Goal: Information Seeking & Learning: Learn about a topic

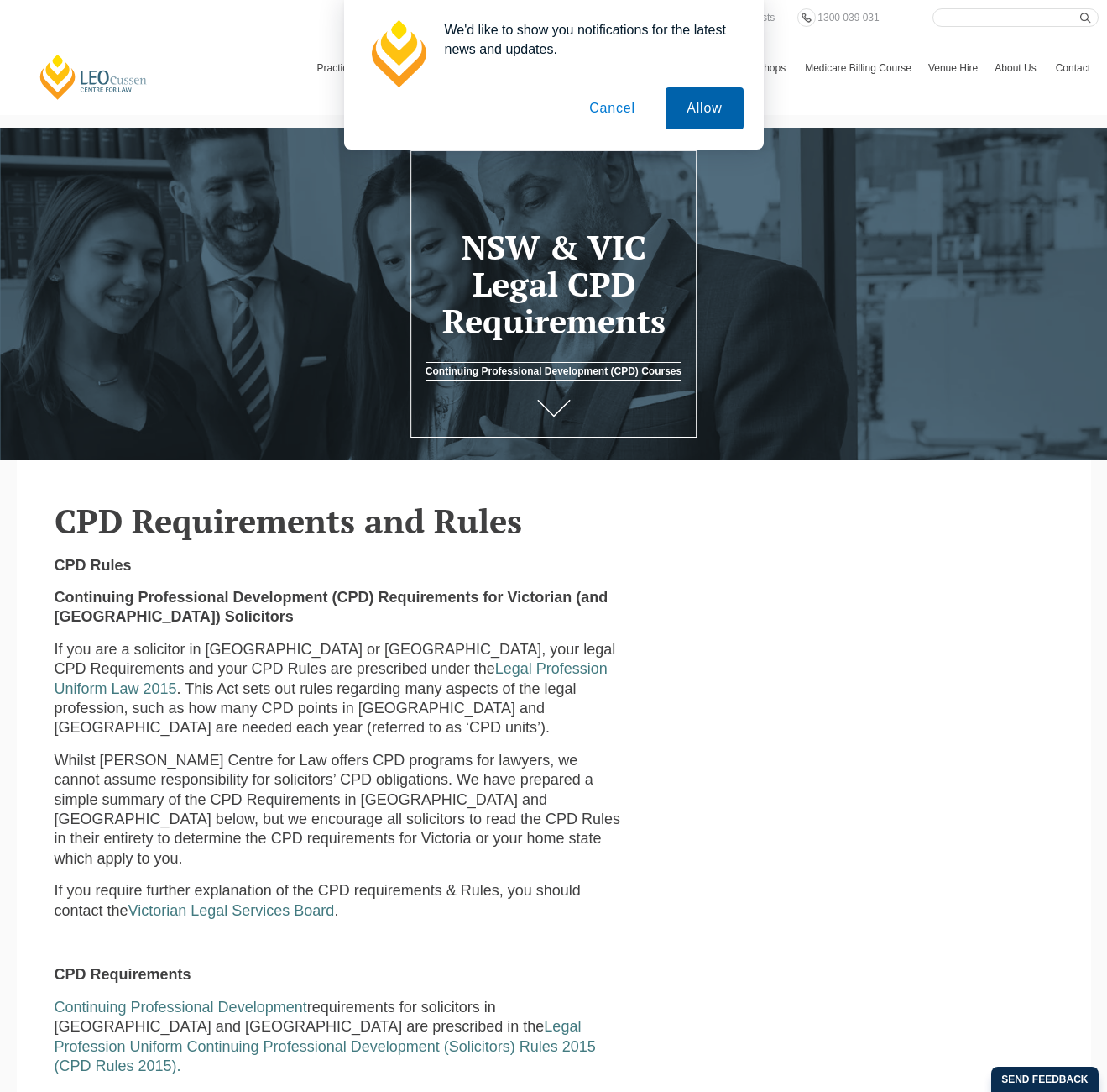
click at [717, 100] on button "Allow" at bounding box center [703, 109] width 77 height 42
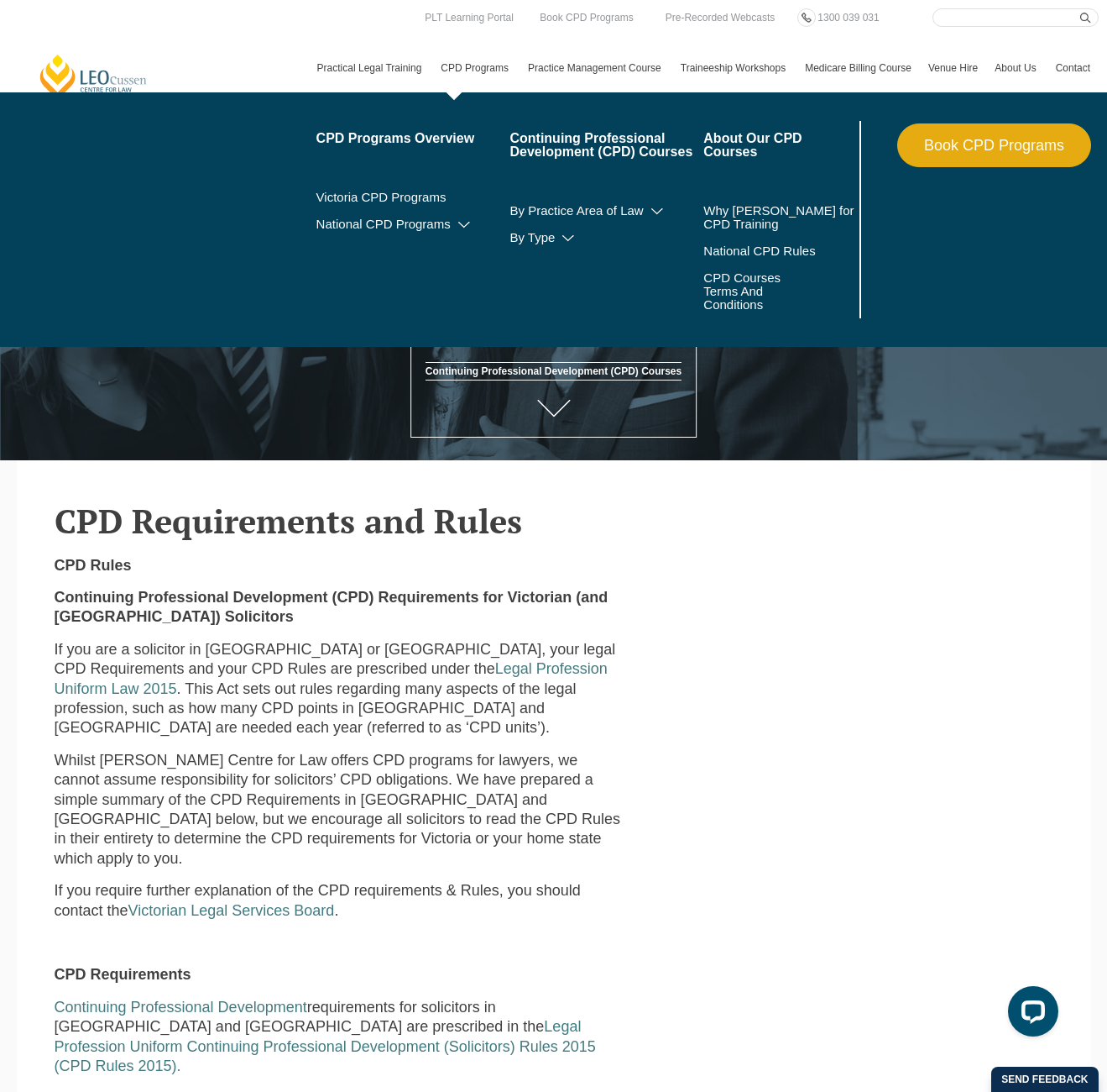
click at [438, 68] on link "CPD Programs" at bounding box center [476, 68] width 88 height 49
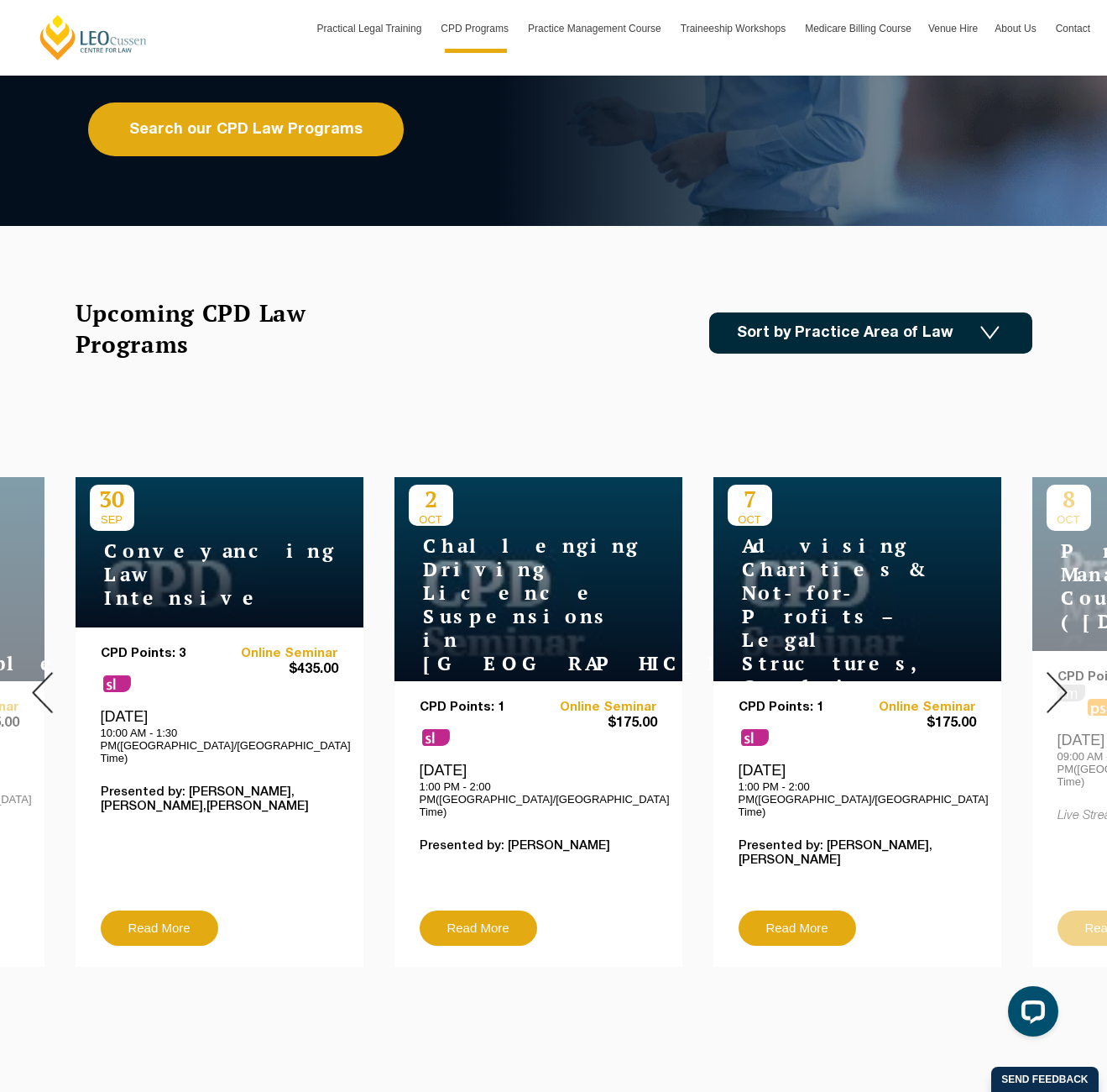
click at [960, 330] on link "Sort by Practice Area of Law" at bounding box center [871, 332] width 324 height 41
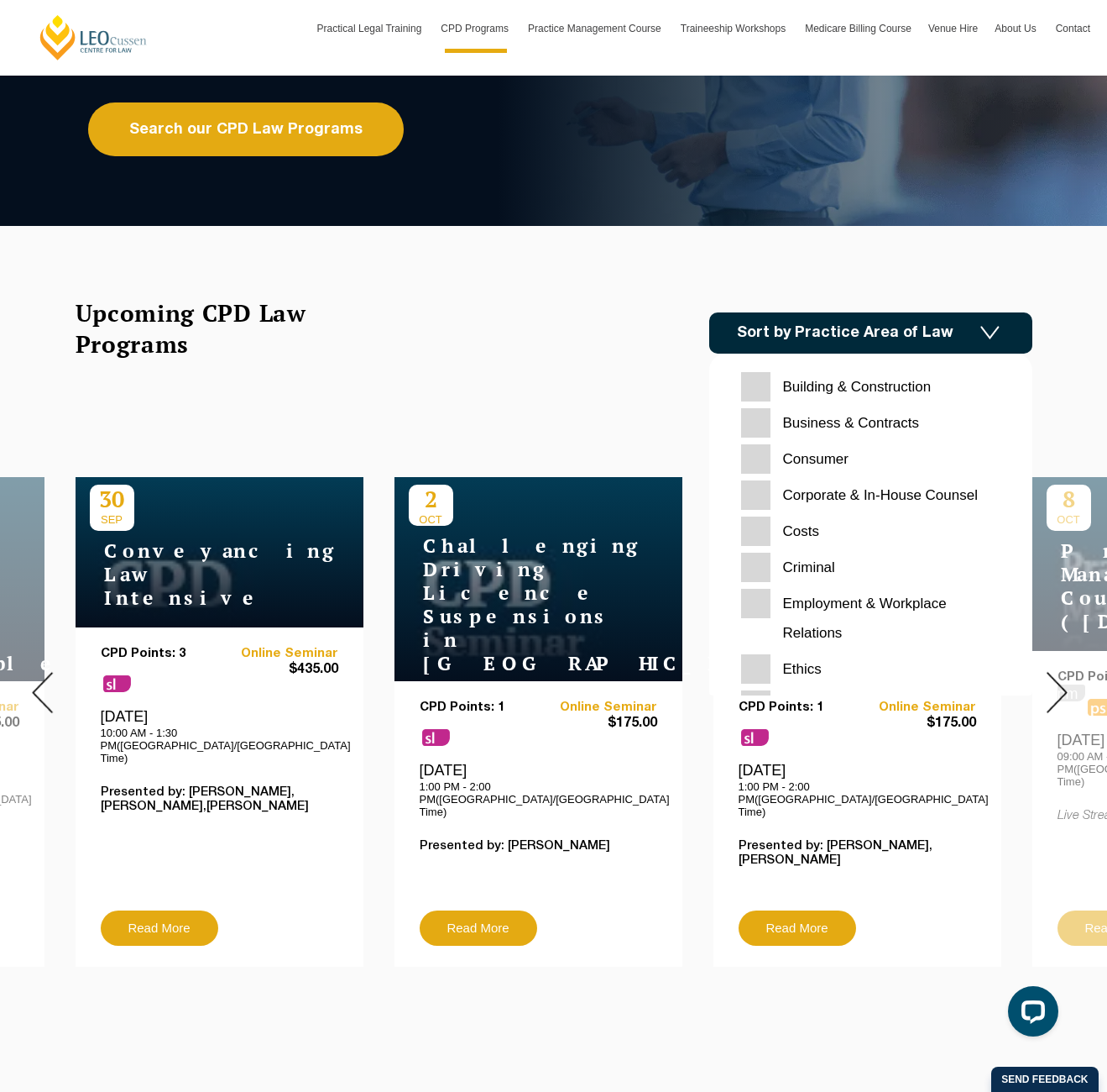
click at [409, 394] on div "Upcoming CPD Law Programs Sort by Practice Area of Law Building & Construction …" at bounding box center [554, 351] width 982 height 109
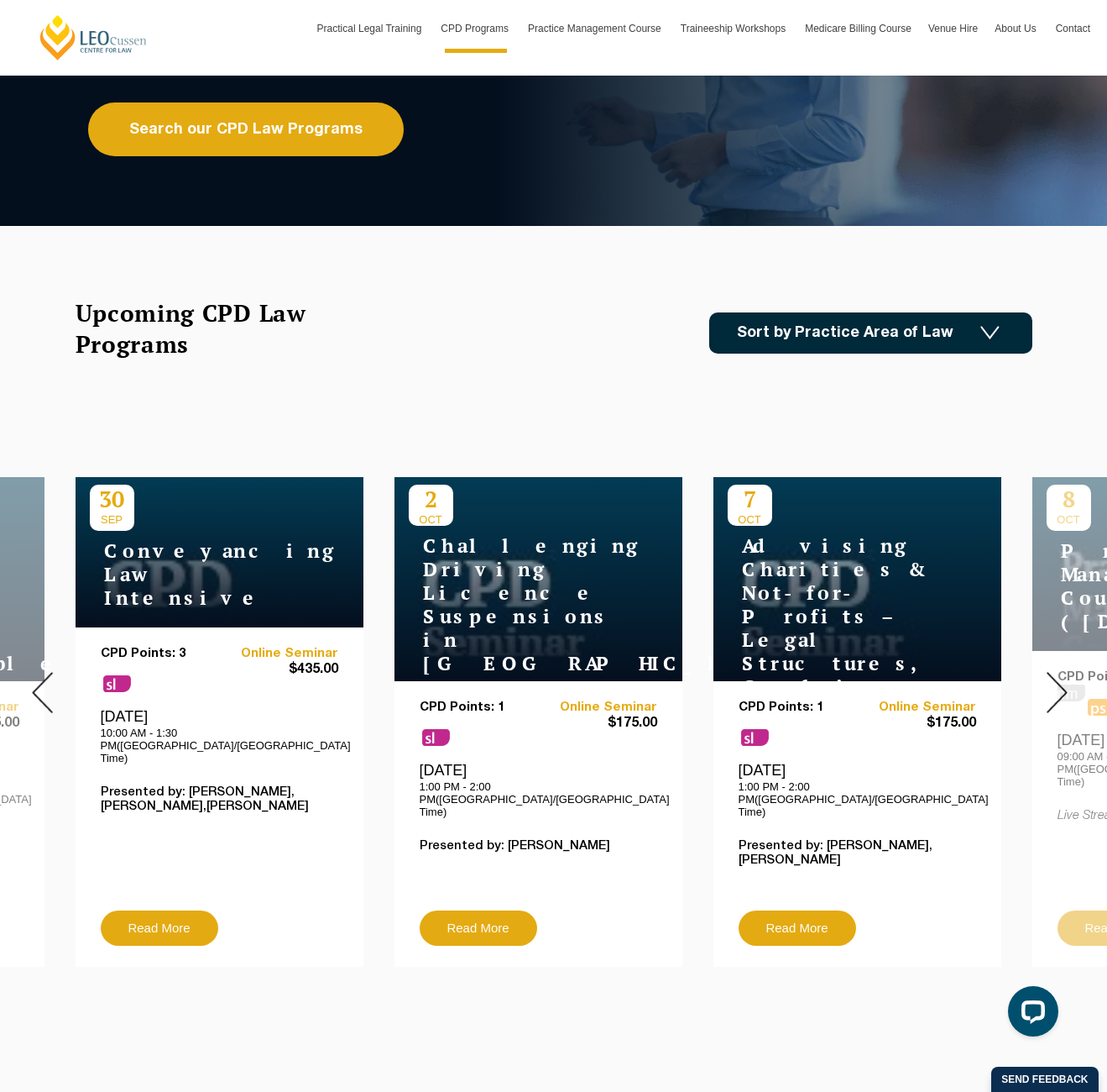
click at [1051, 683] on img at bounding box center [1058, 692] width 21 height 41
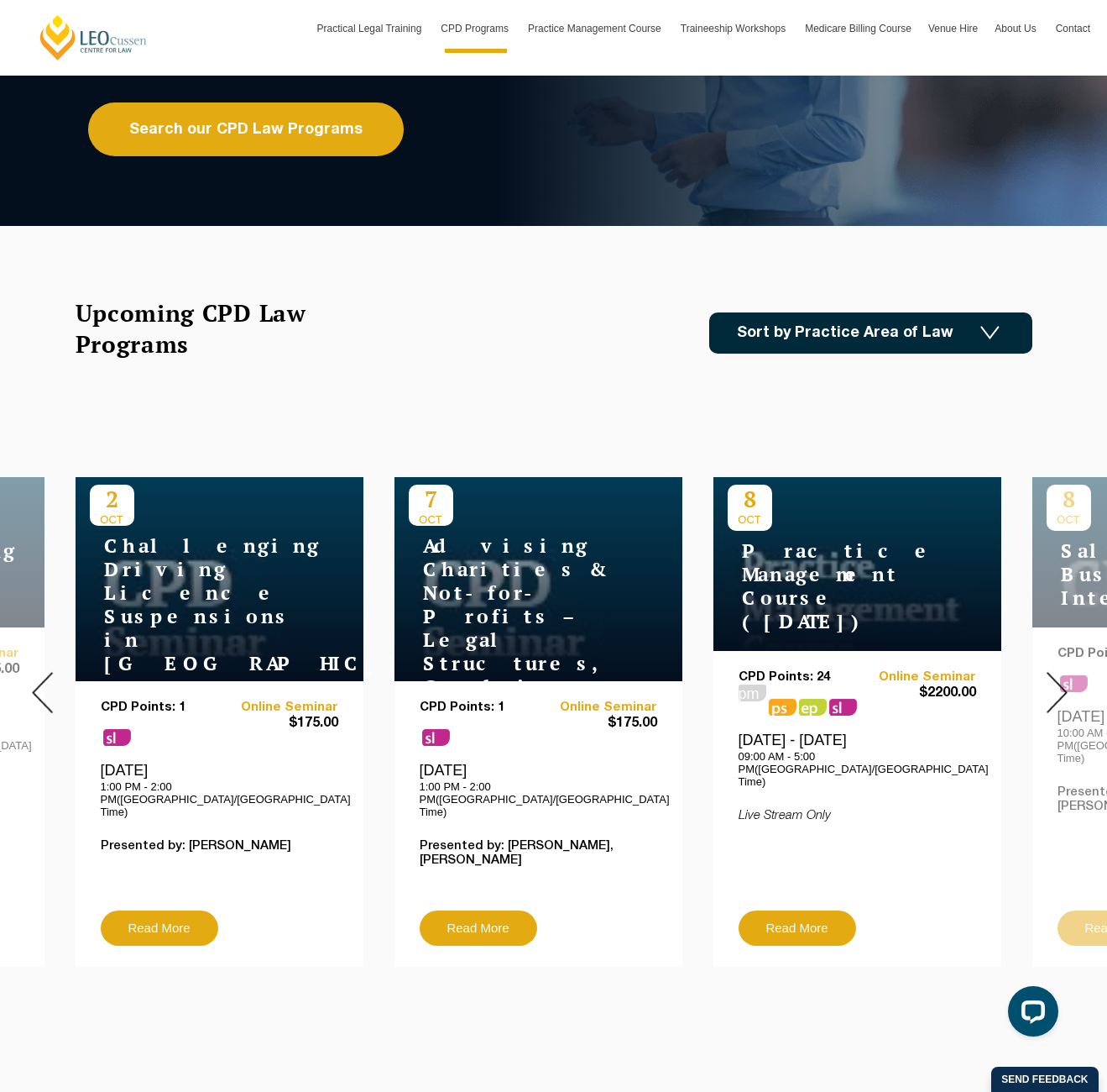
click at [1052, 683] on img at bounding box center [1058, 692] width 21 height 41
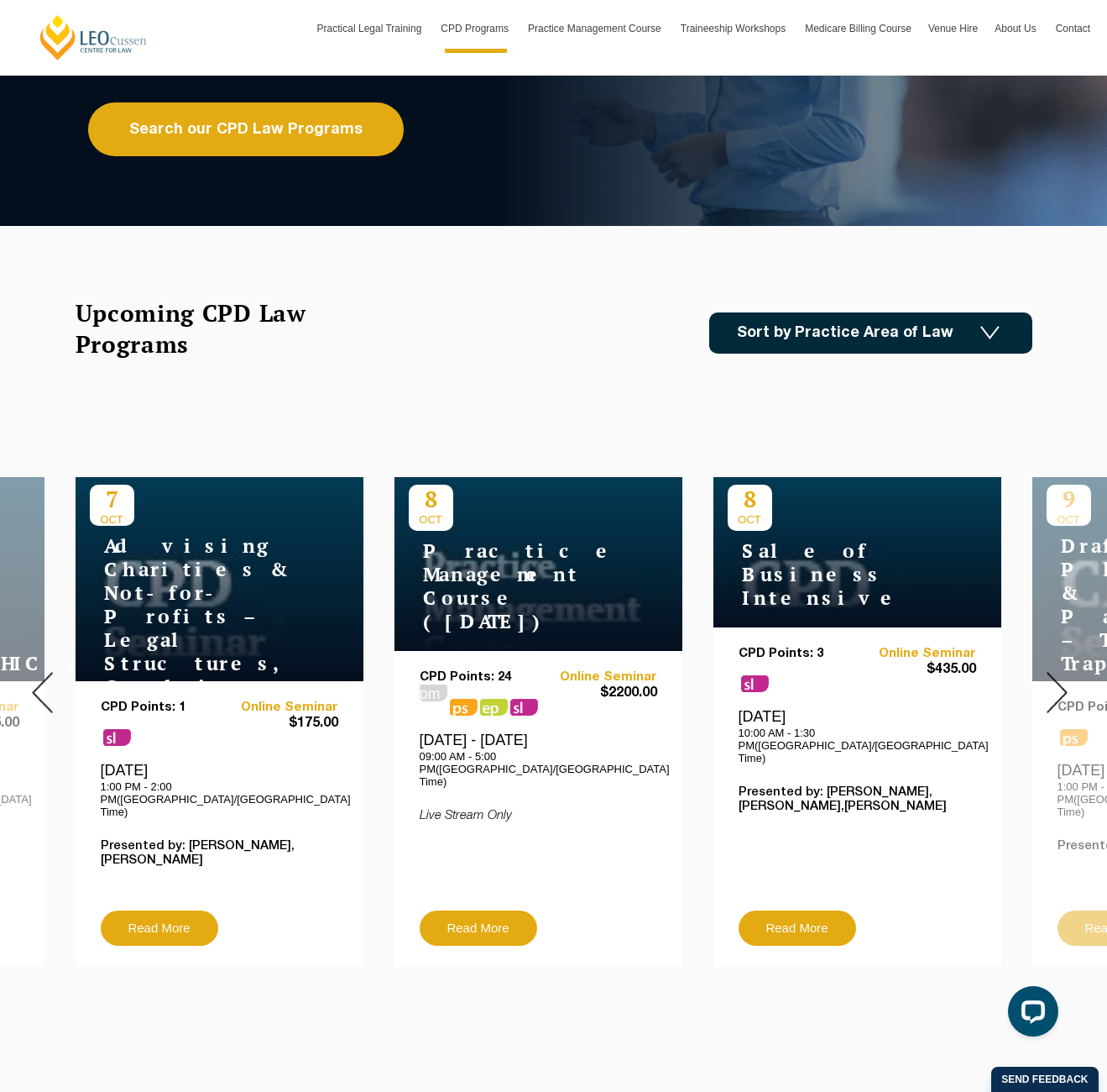
click at [1065, 682] on img at bounding box center [1058, 692] width 21 height 41
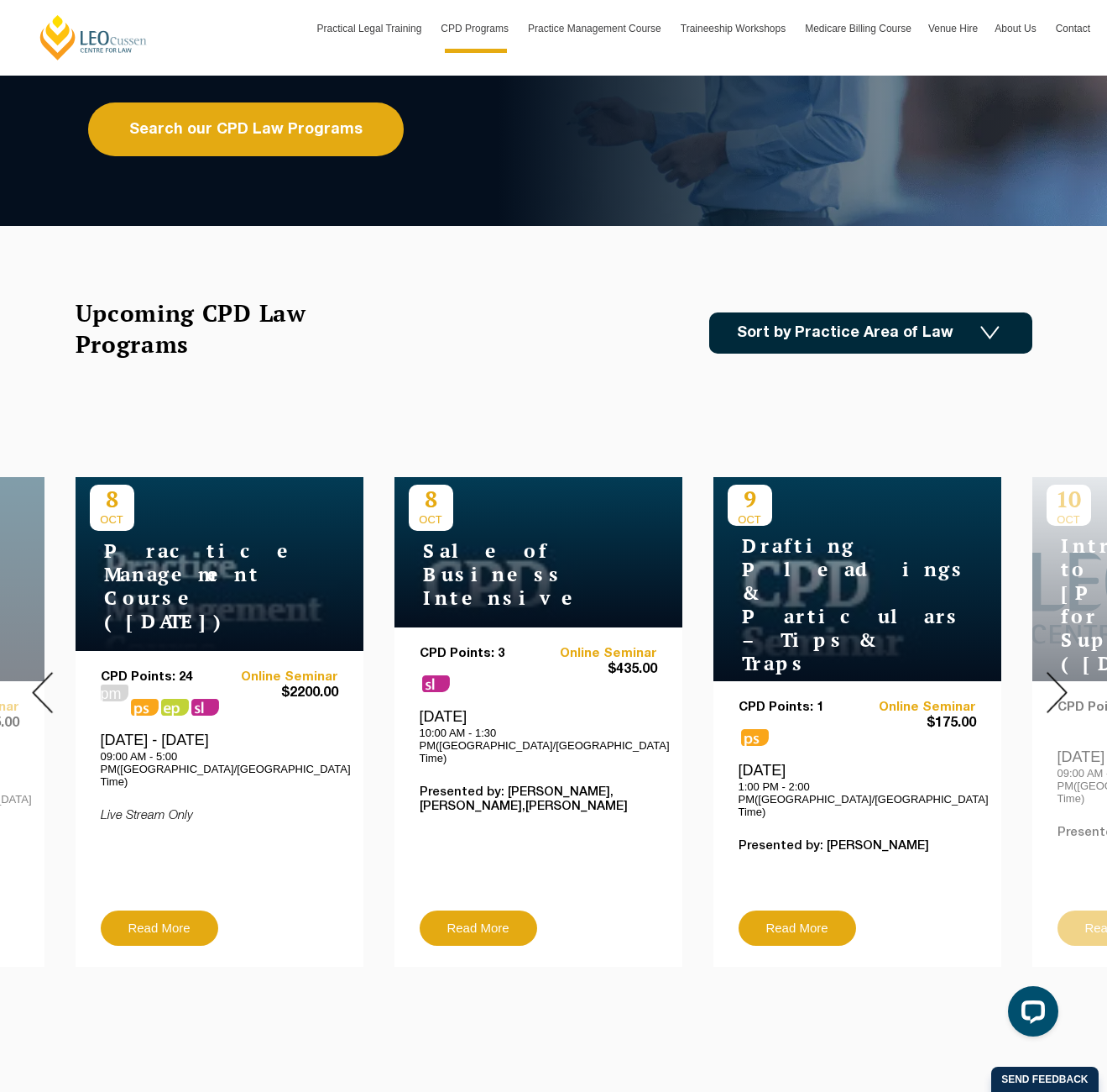
click at [1065, 681] on img at bounding box center [1058, 692] width 21 height 41
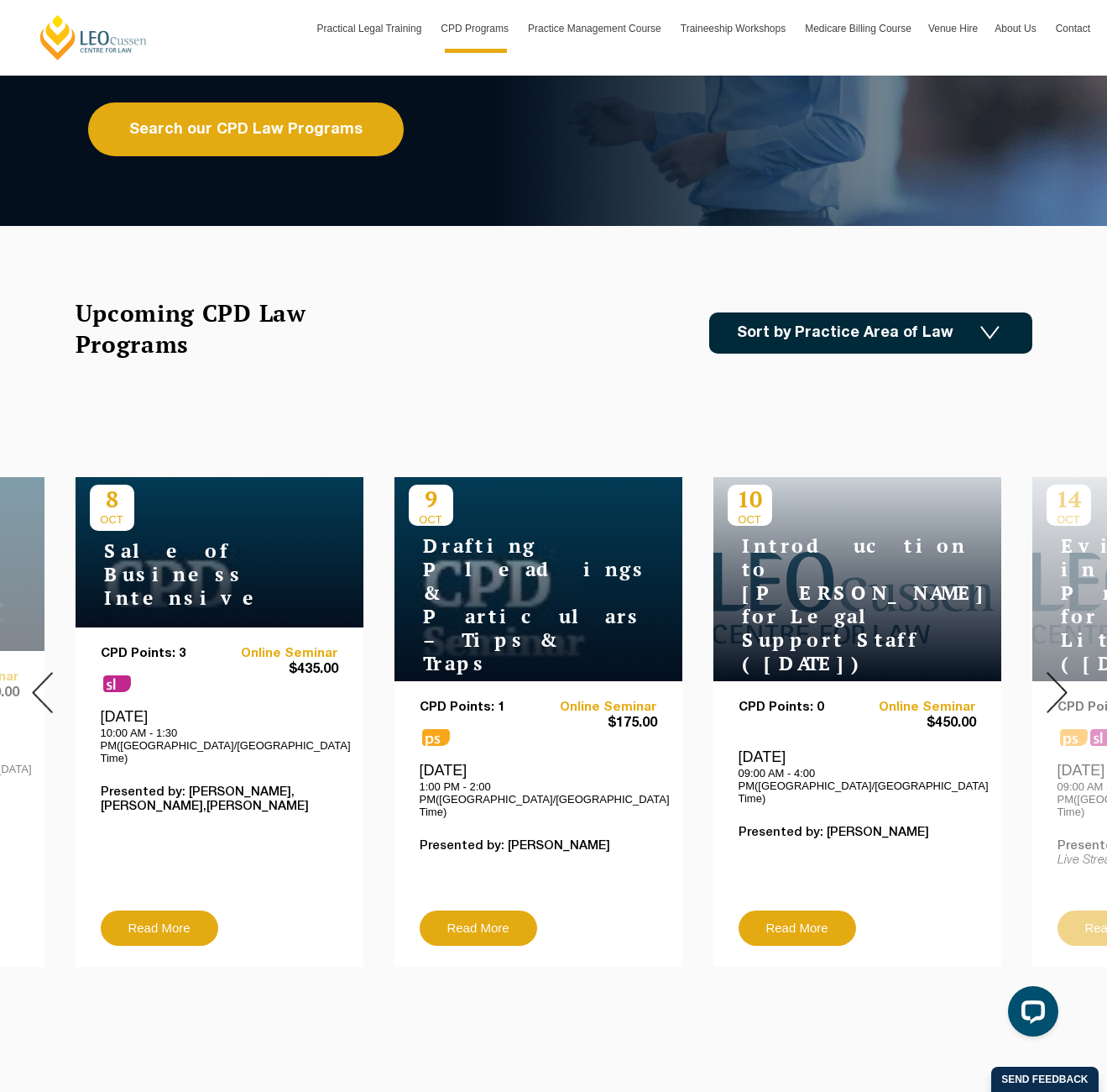
click at [1065, 681] on img at bounding box center [1058, 692] width 21 height 41
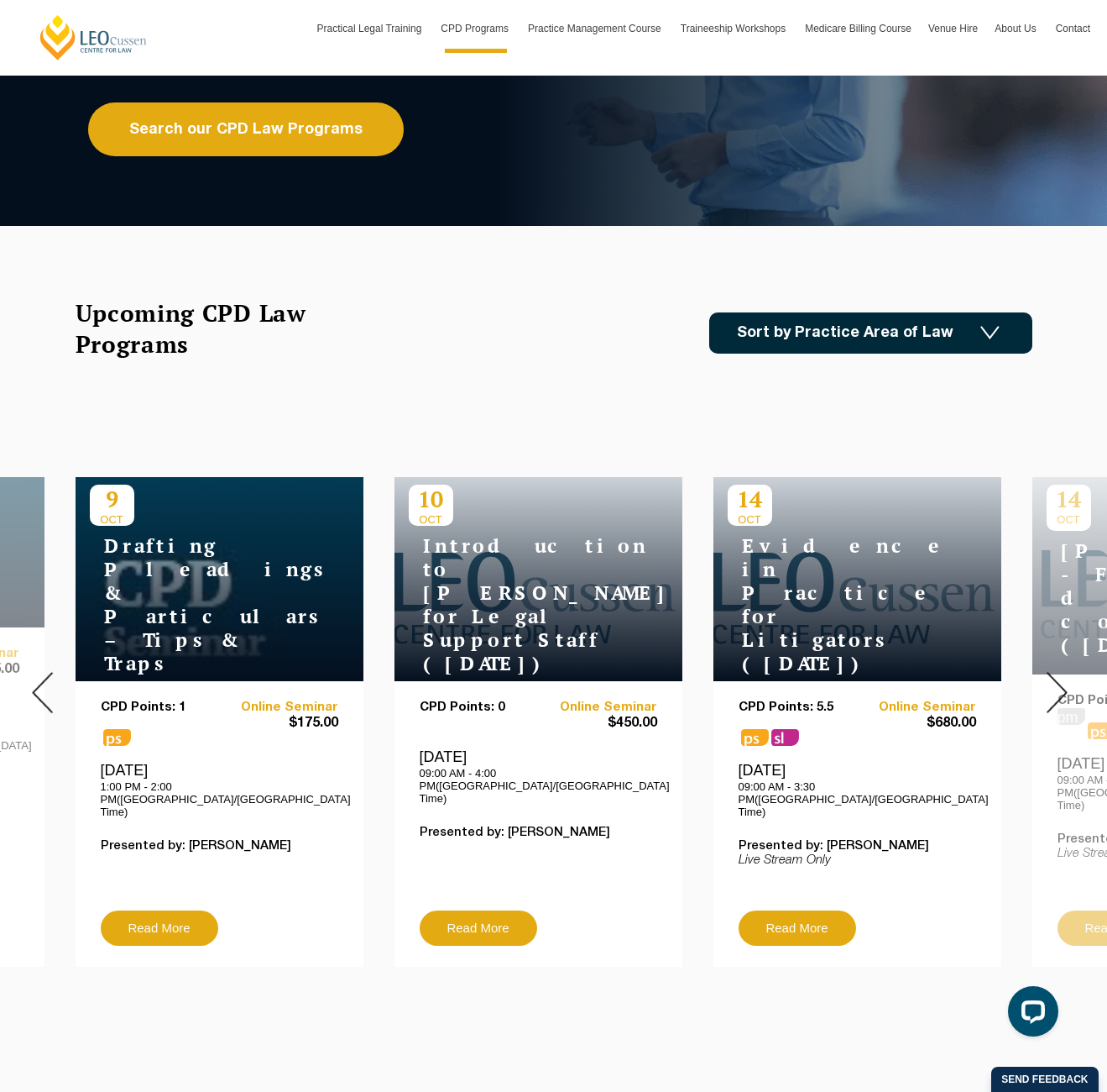
click at [1056, 684] on img at bounding box center [1058, 692] width 21 height 41
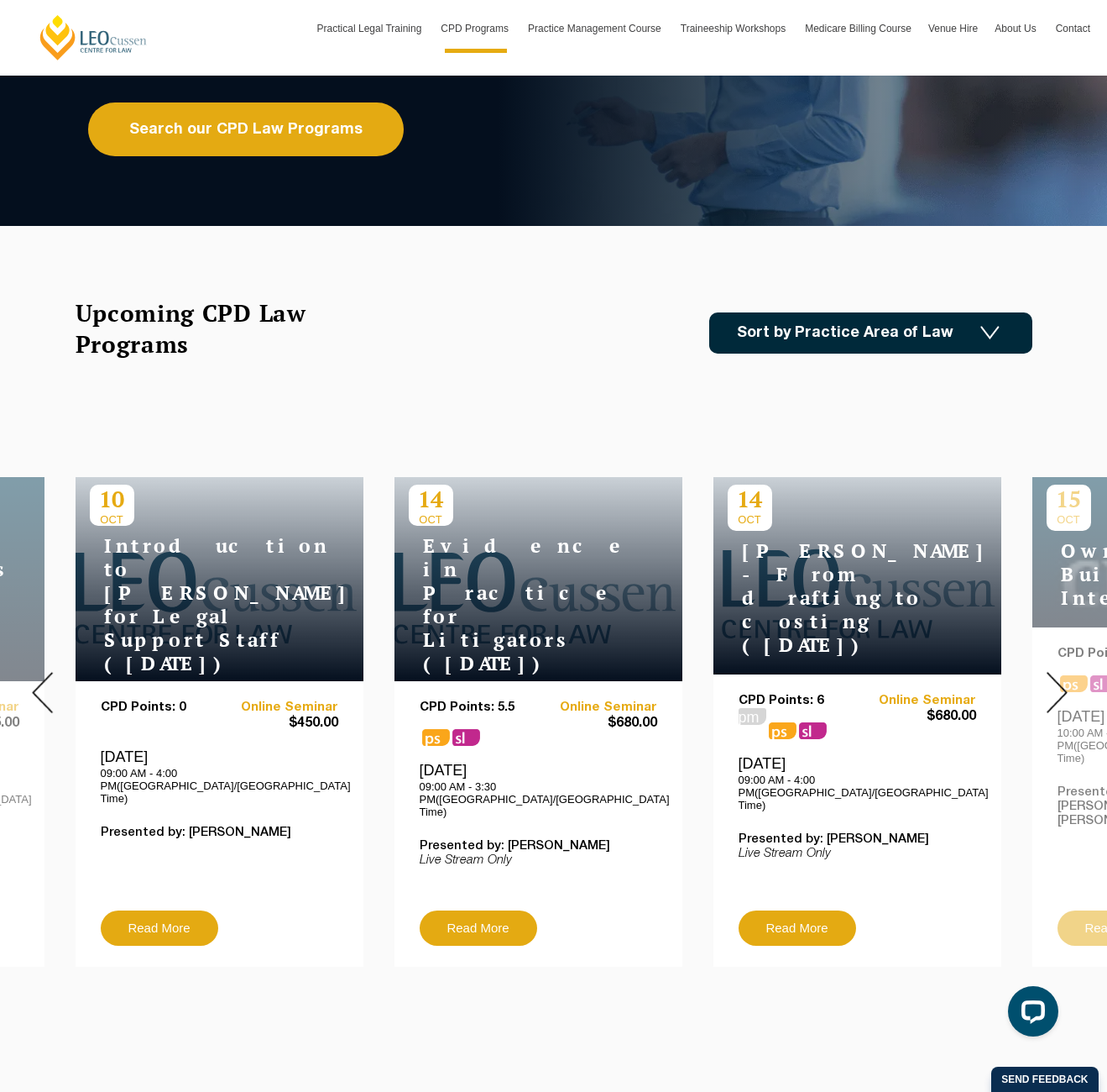
click at [1056, 684] on img at bounding box center [1058, 692] width 21 height 41
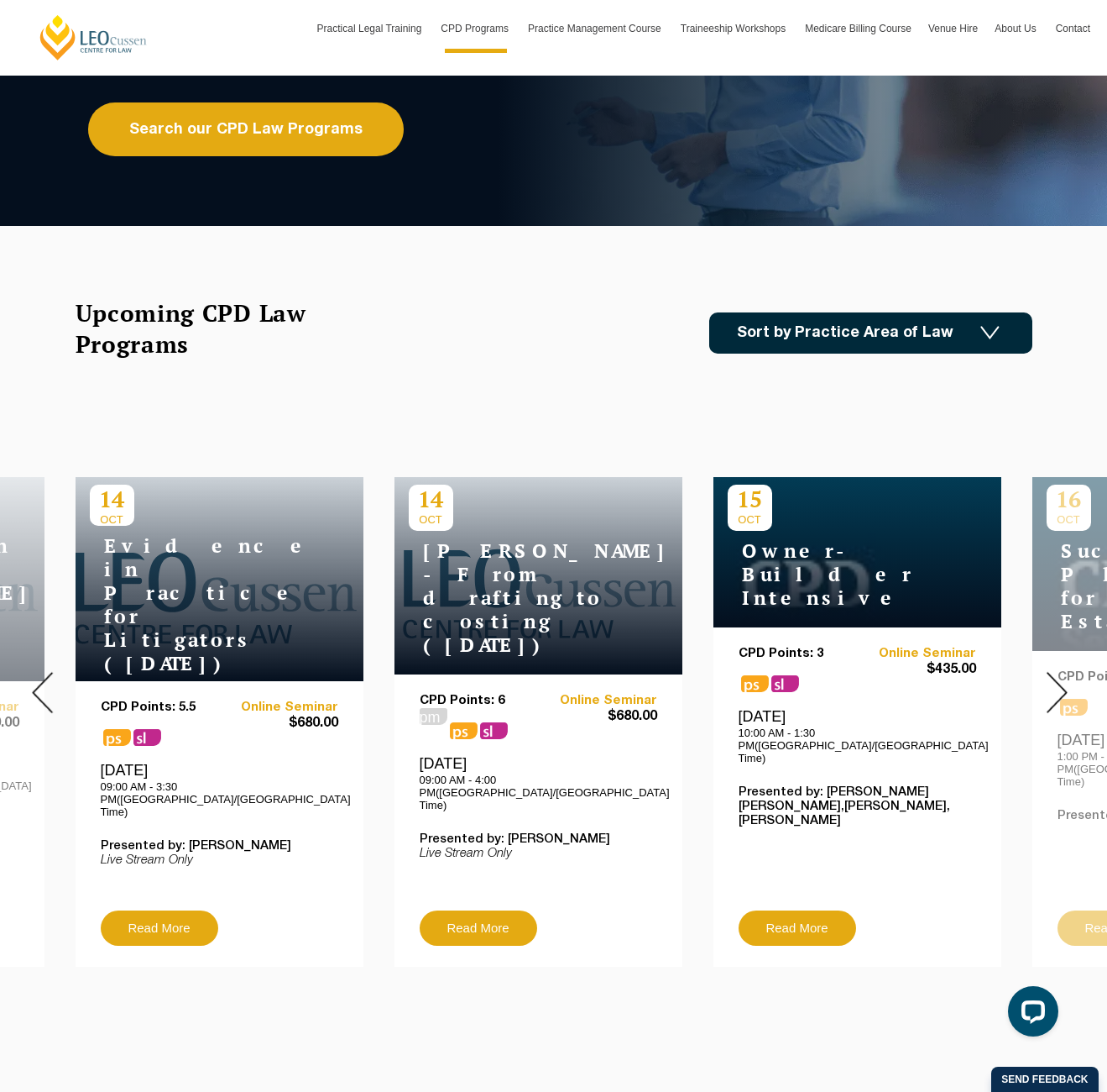
click at [1056, 684] on img at bounding box center [1058, 692] width 21 height 41
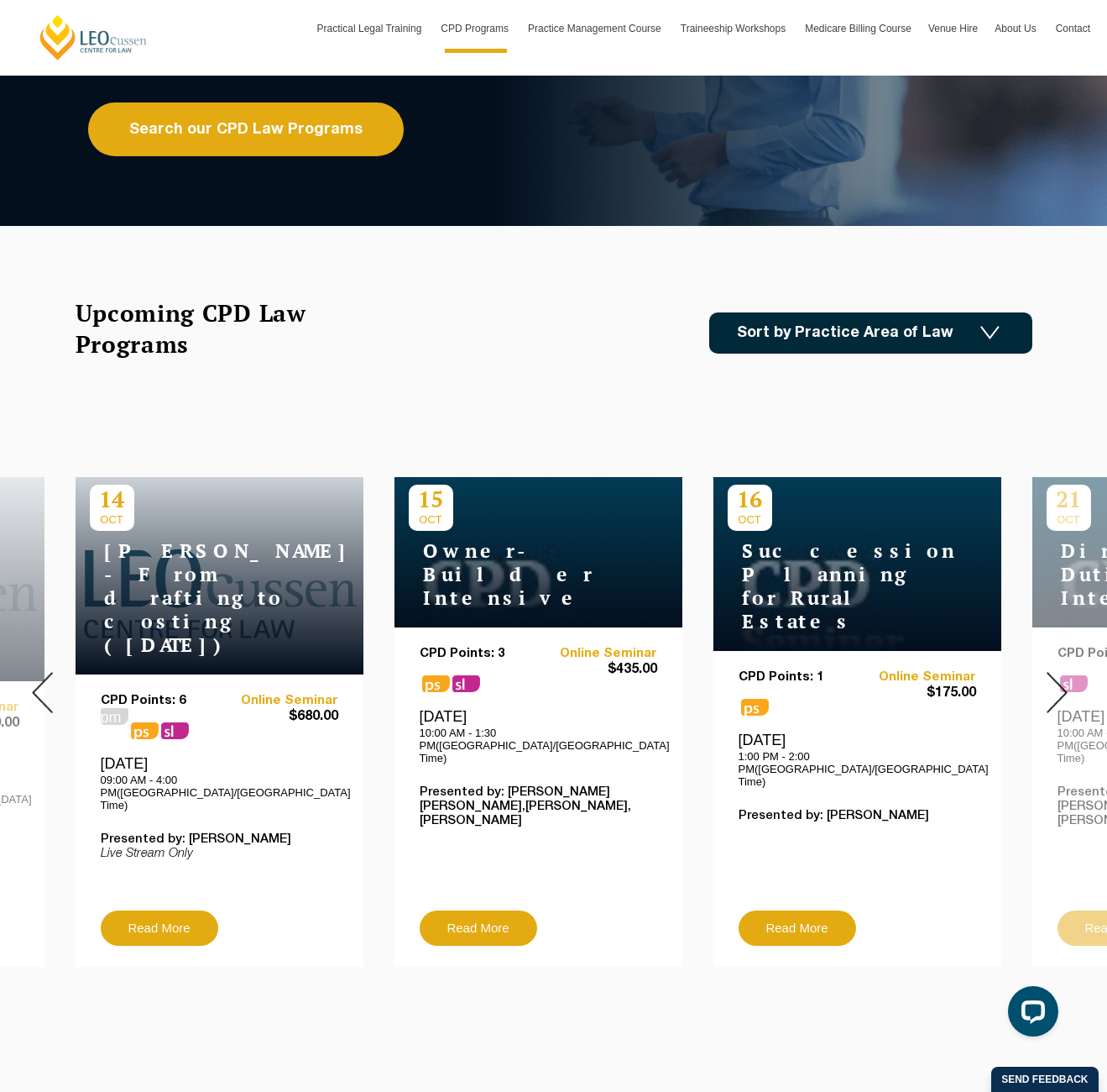
click at [1056, 684] on img at bounding box center [1058, 692] width 21 height 41
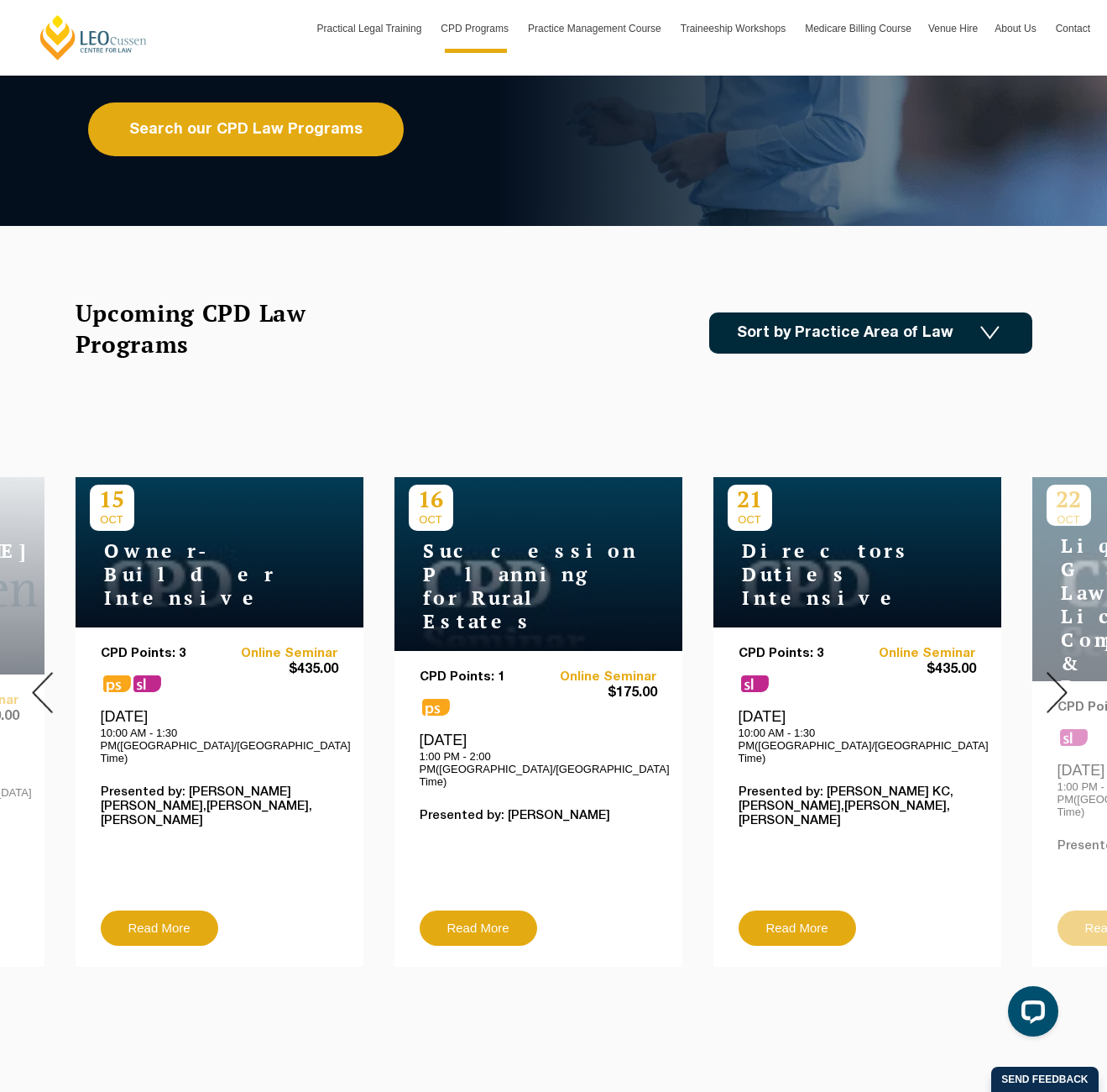
click at [1064, 682] on img at bounding box center [1058, 692] width 21 height 41
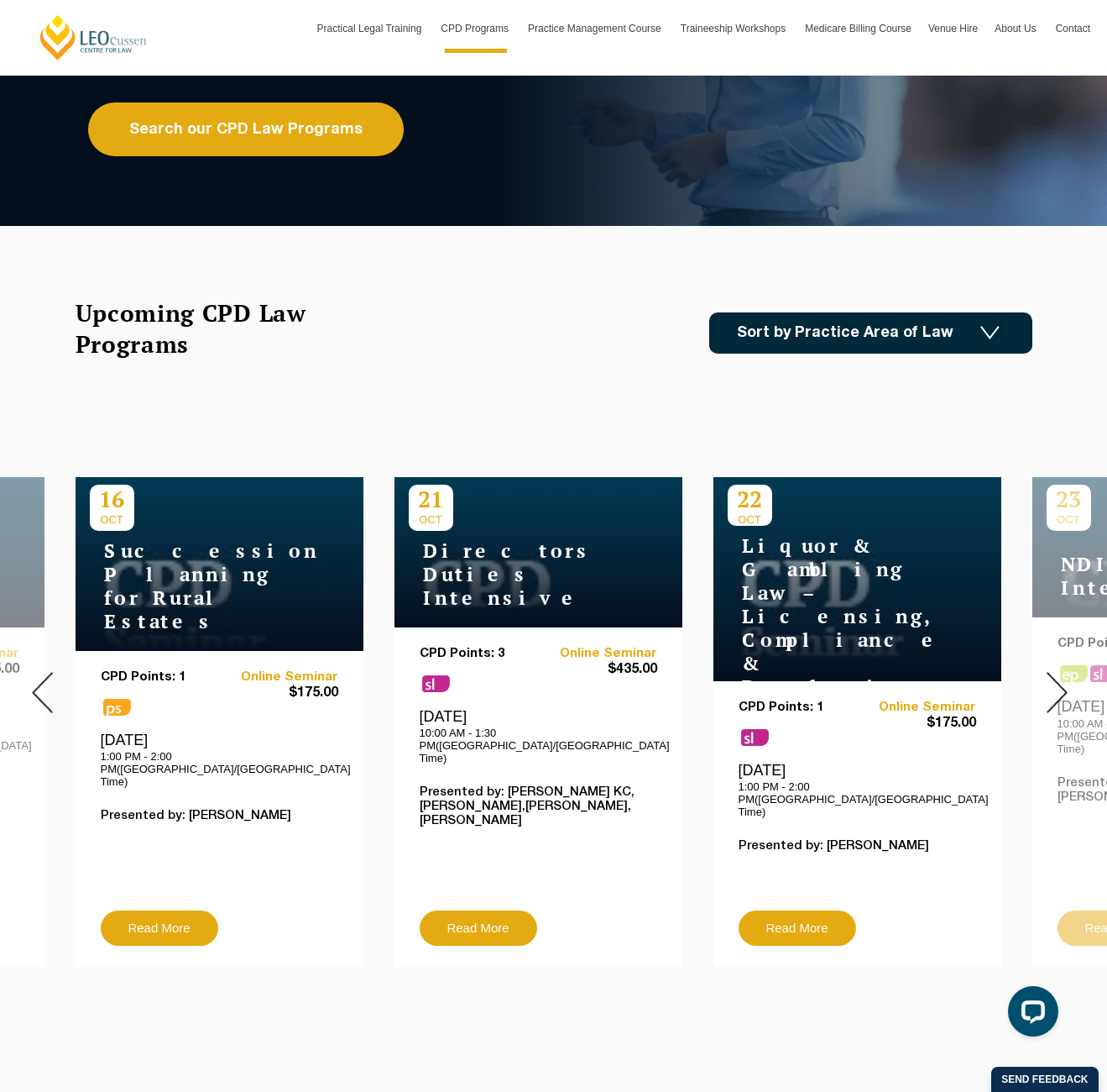
click at [1064, 682] on img at bounding box center [1058, 692] width 21 height 41
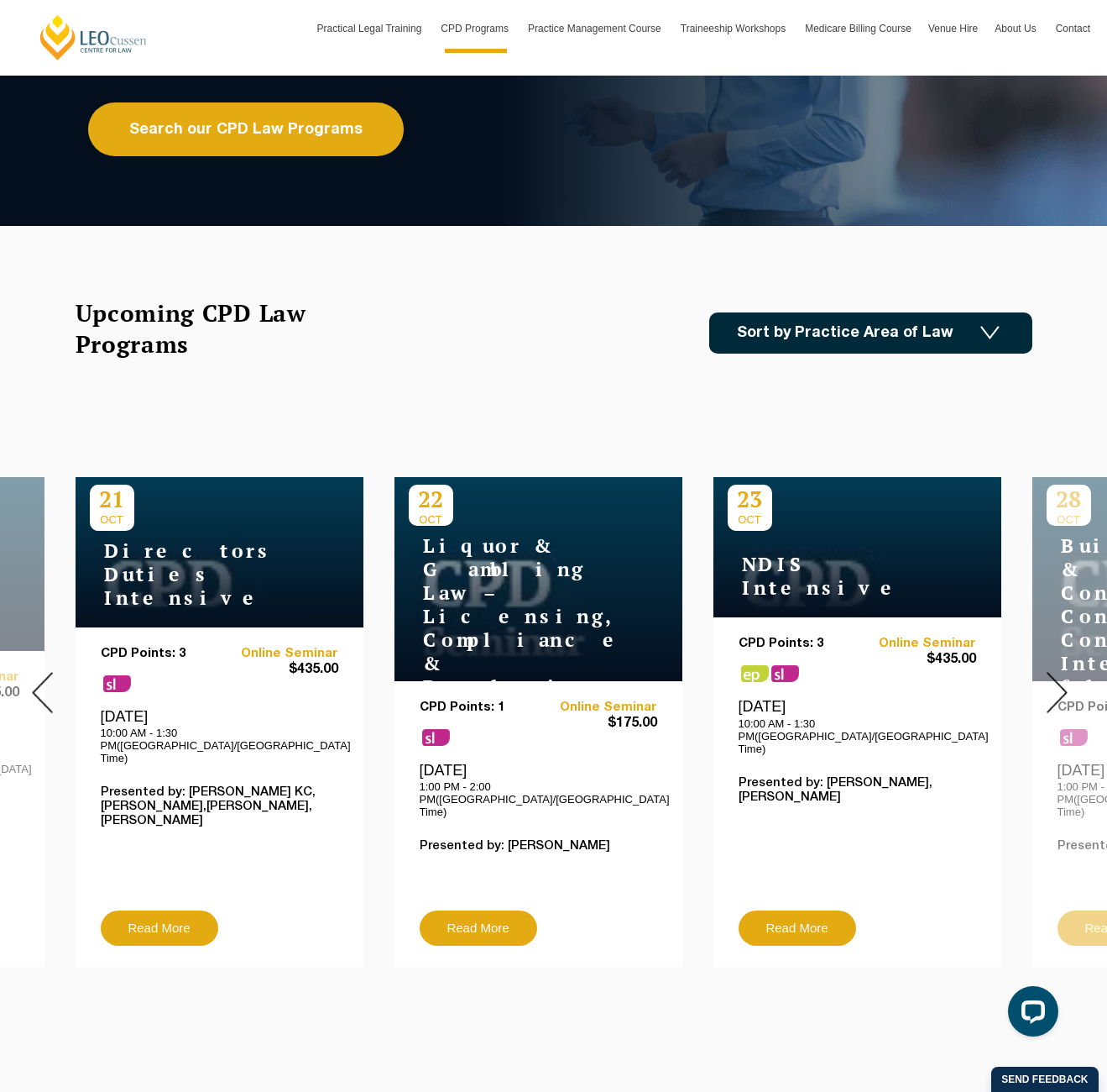
click at [1064, 682] on img at bounding box center [1058, 692] width 21 height 41
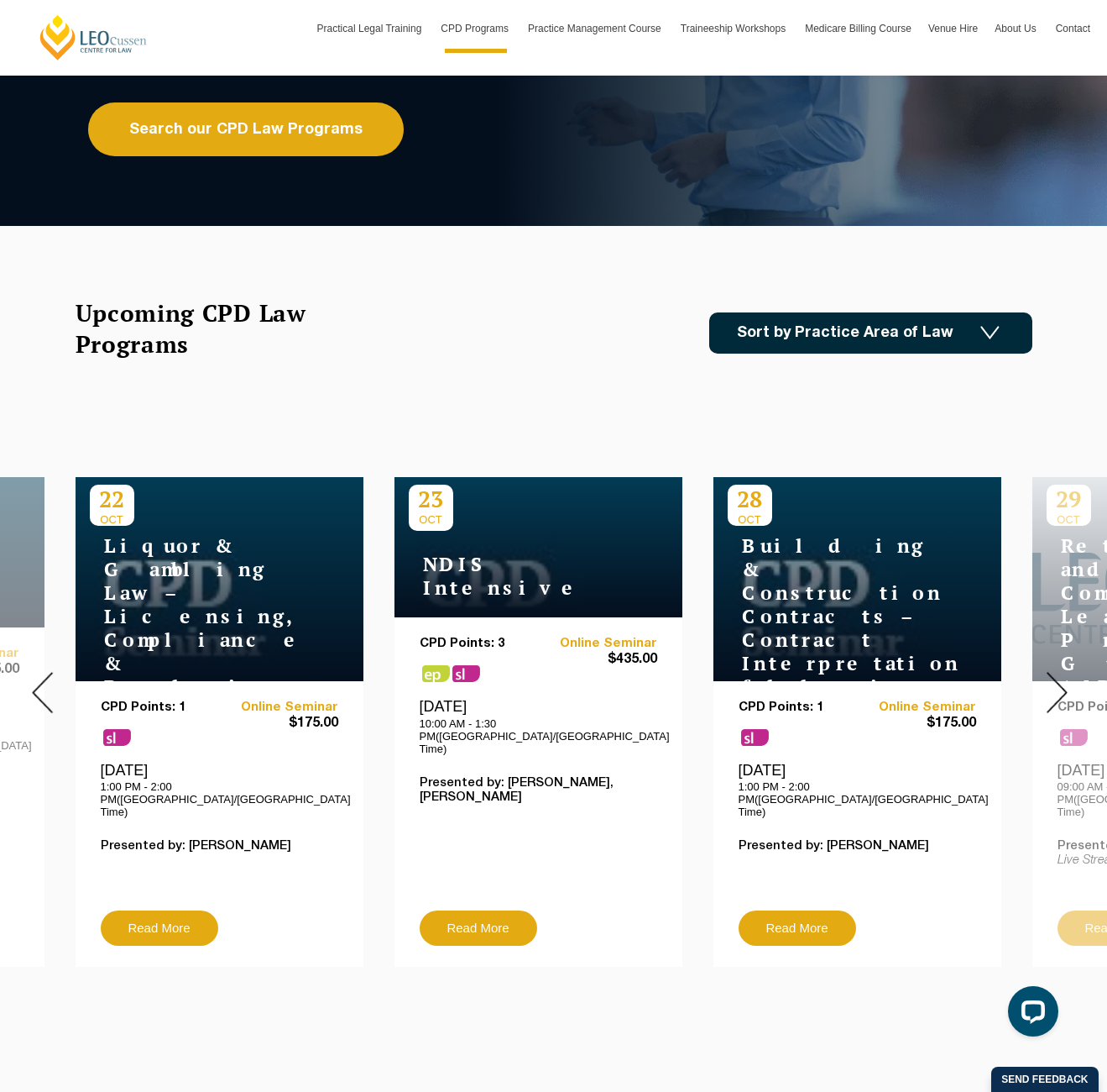
click at [1064, 682] on img at bounding box center [1058, 692] width 21 height 41
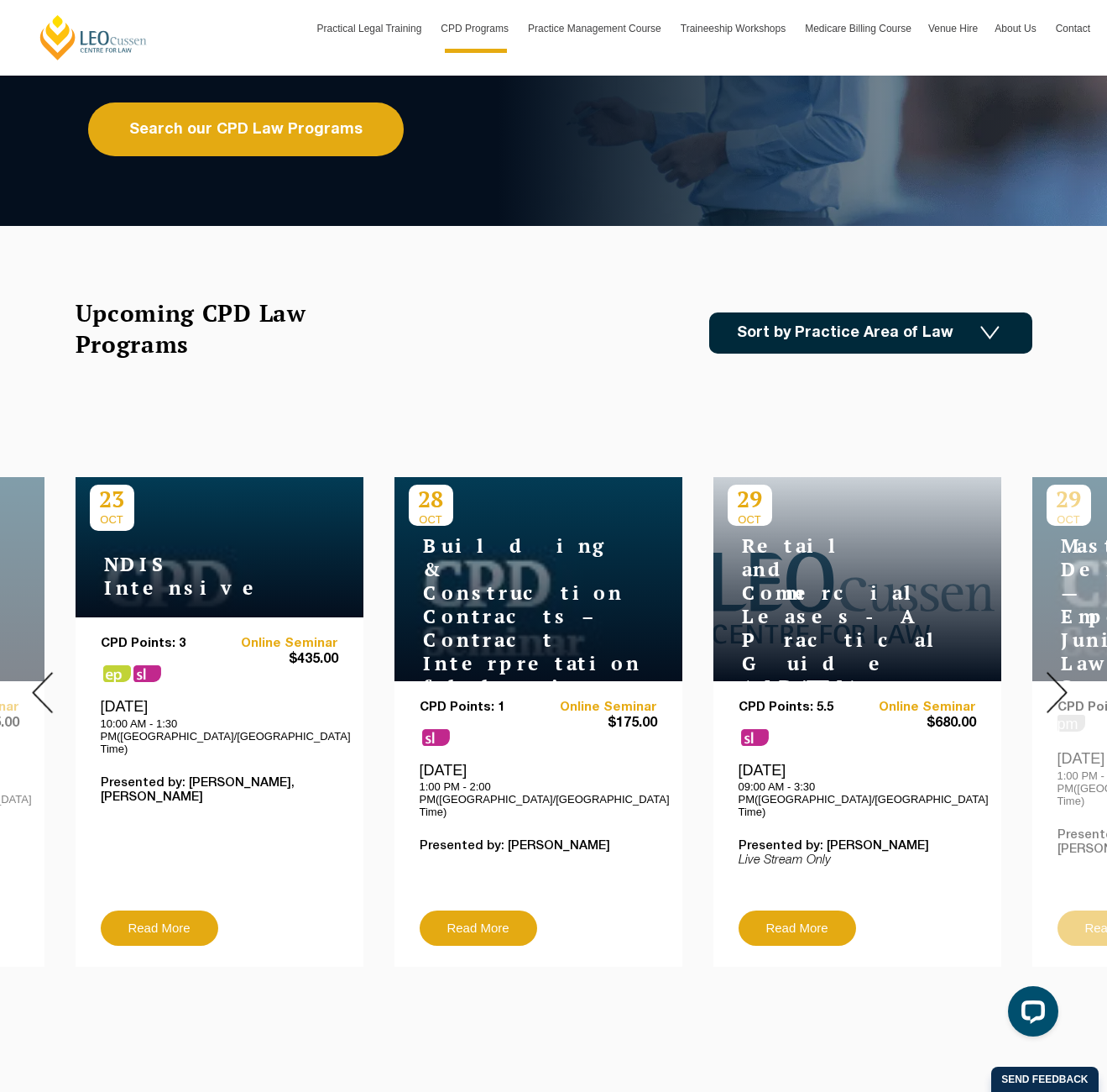
click at [1064, 682] on img at bounding box center [1058, 692] width 21 height 41
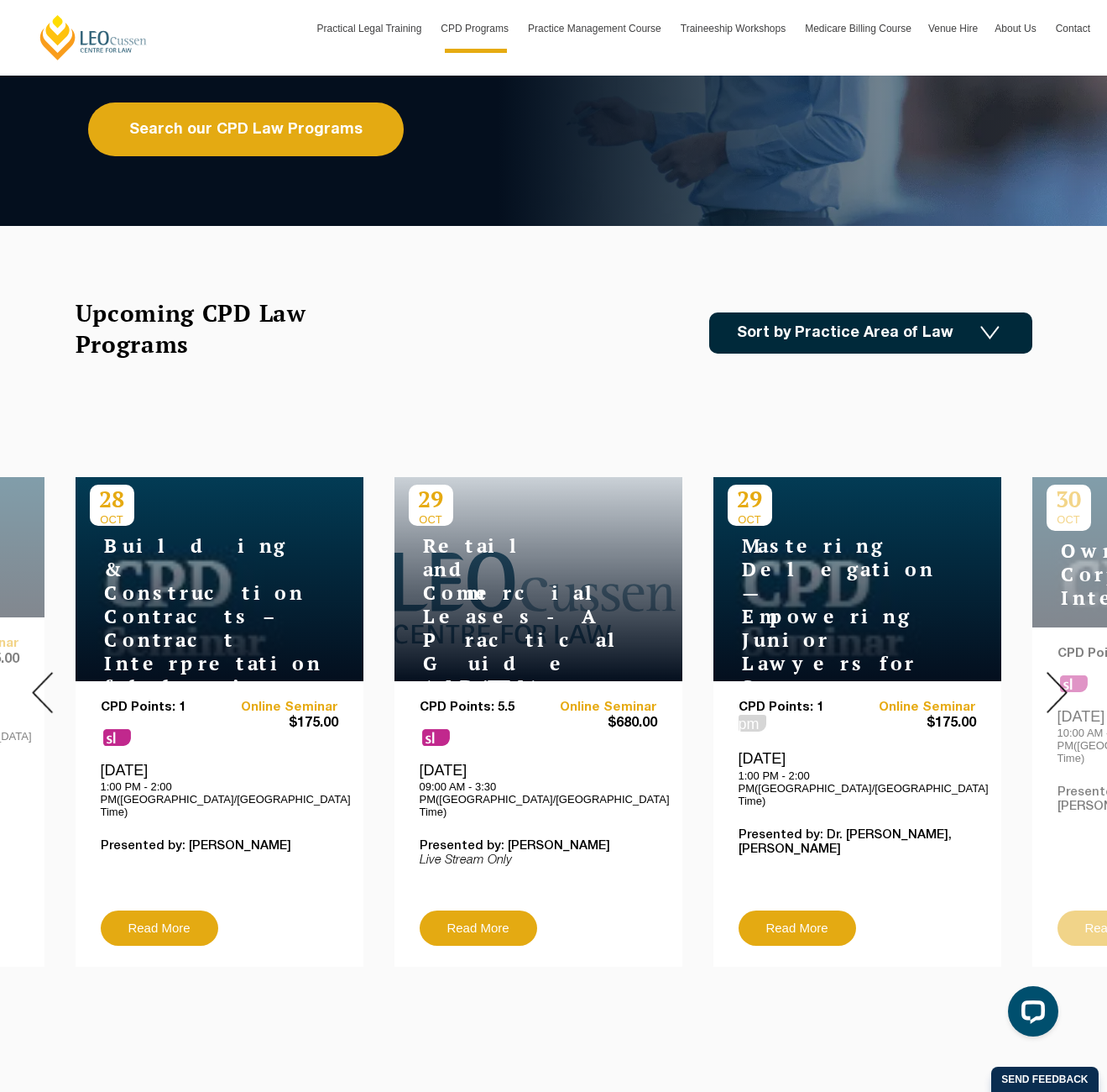
click at [1058, 682] on img at bounding box center [1058, 692] width 21 height 41
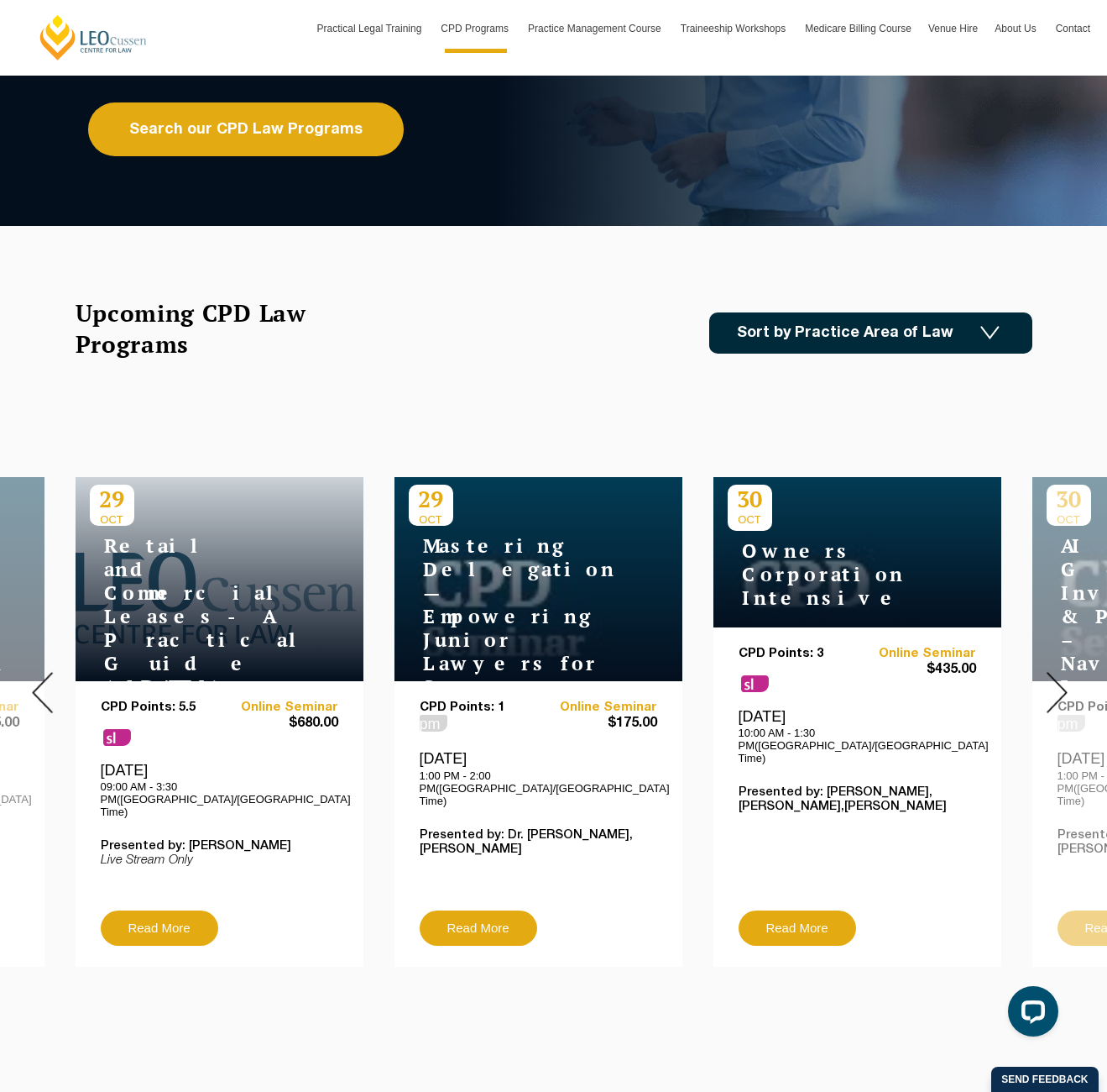
click at [1058, 682] on img at bounding box center [1058, 692] width 21 height 41
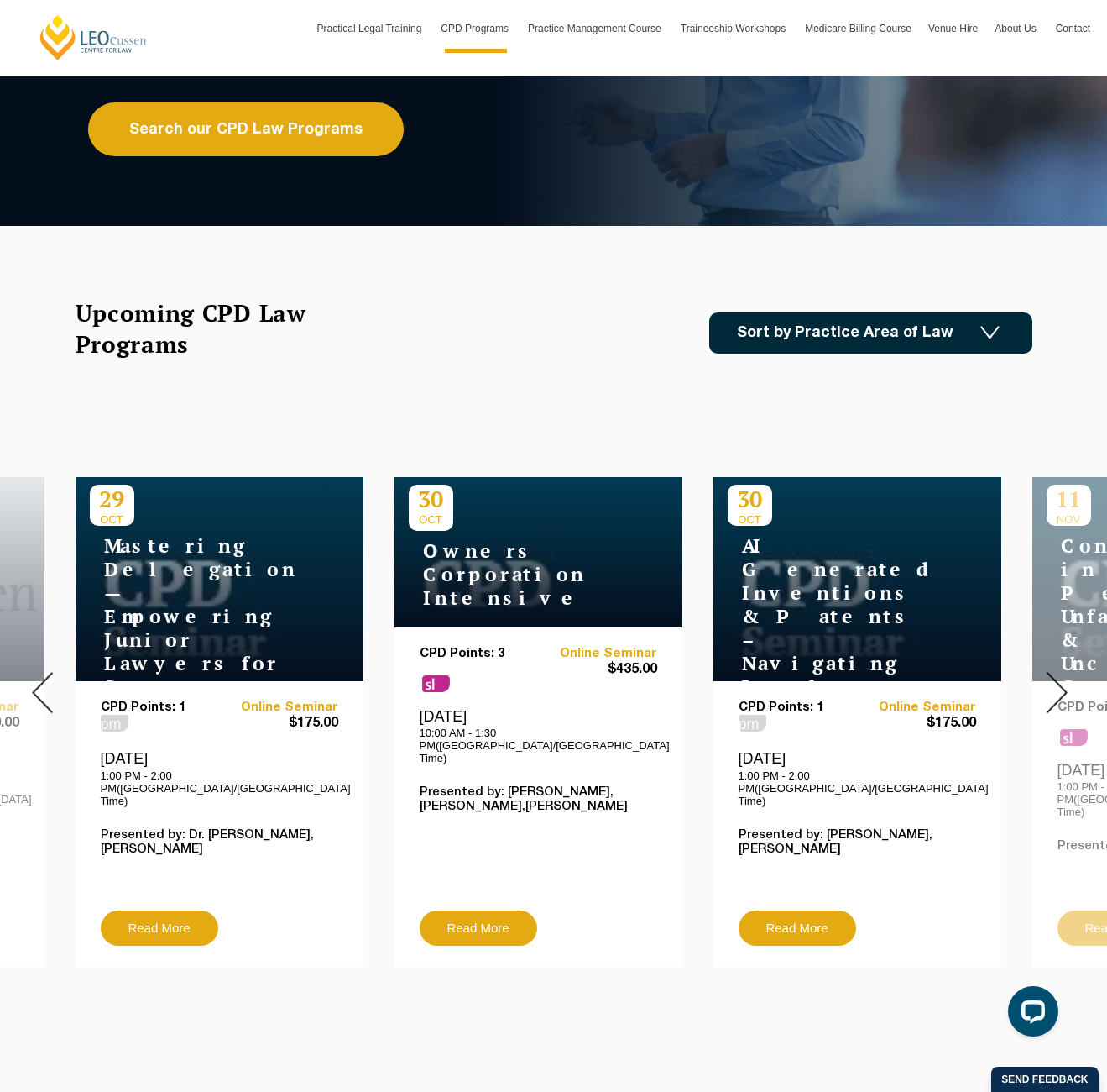
click at [1058, 682] on img at bounding box center [1058, 692] width 21 height 41
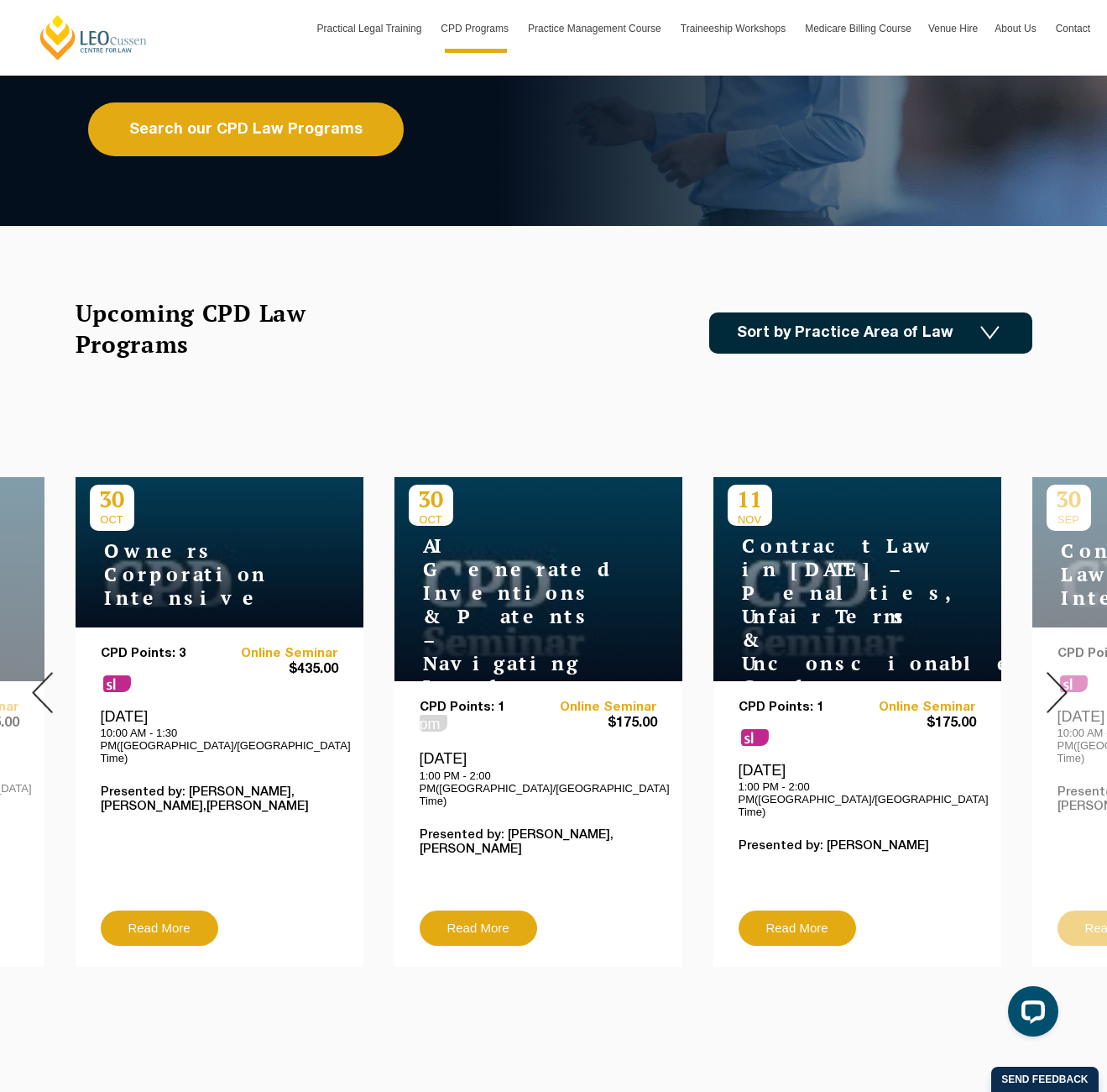
click at [1058, 682] on img at bounding box center [1058, 692] width 21 height 41
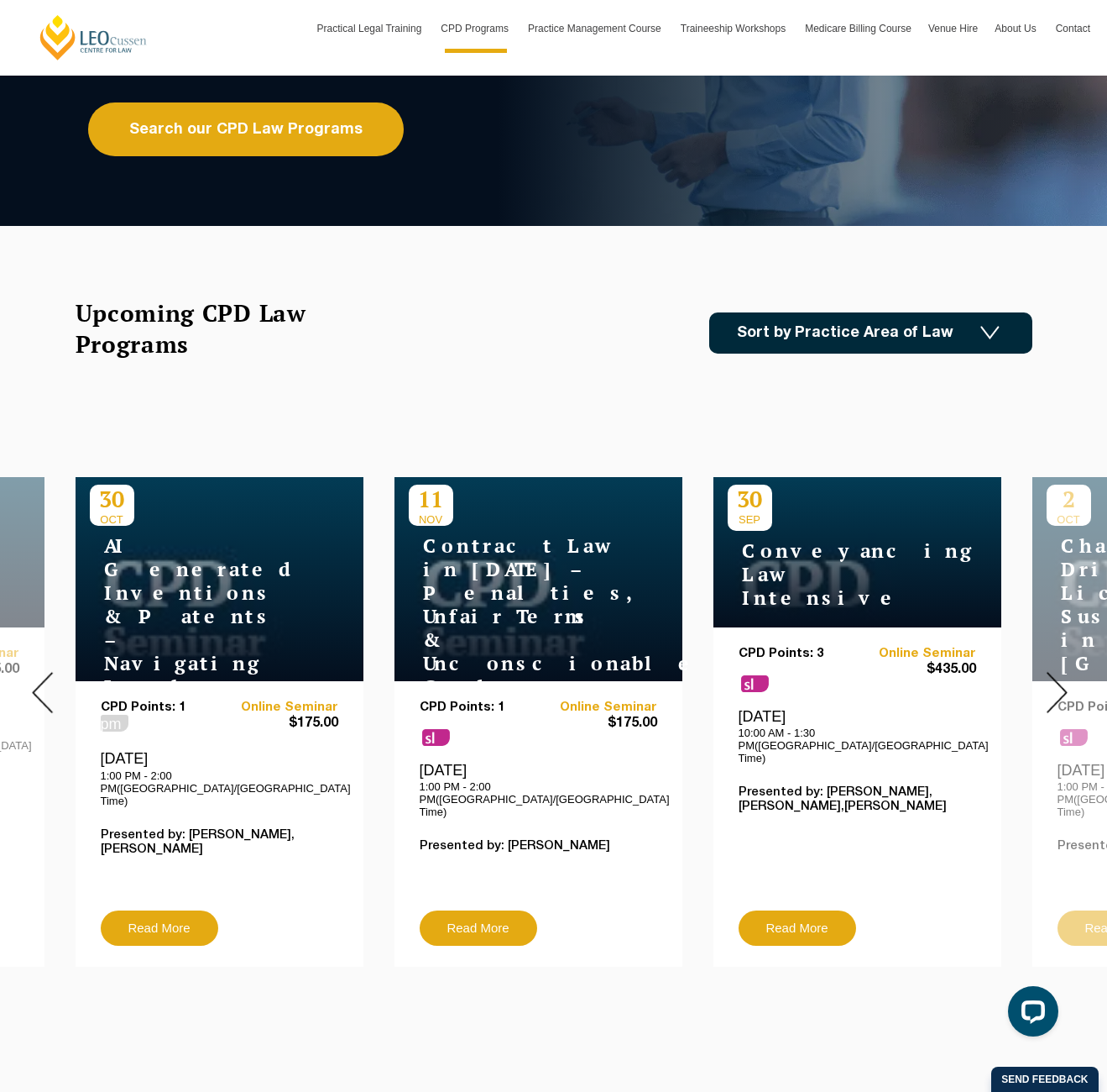
click at [1058, 682] on img at bounding box center [1058, 692] width 21 height 41
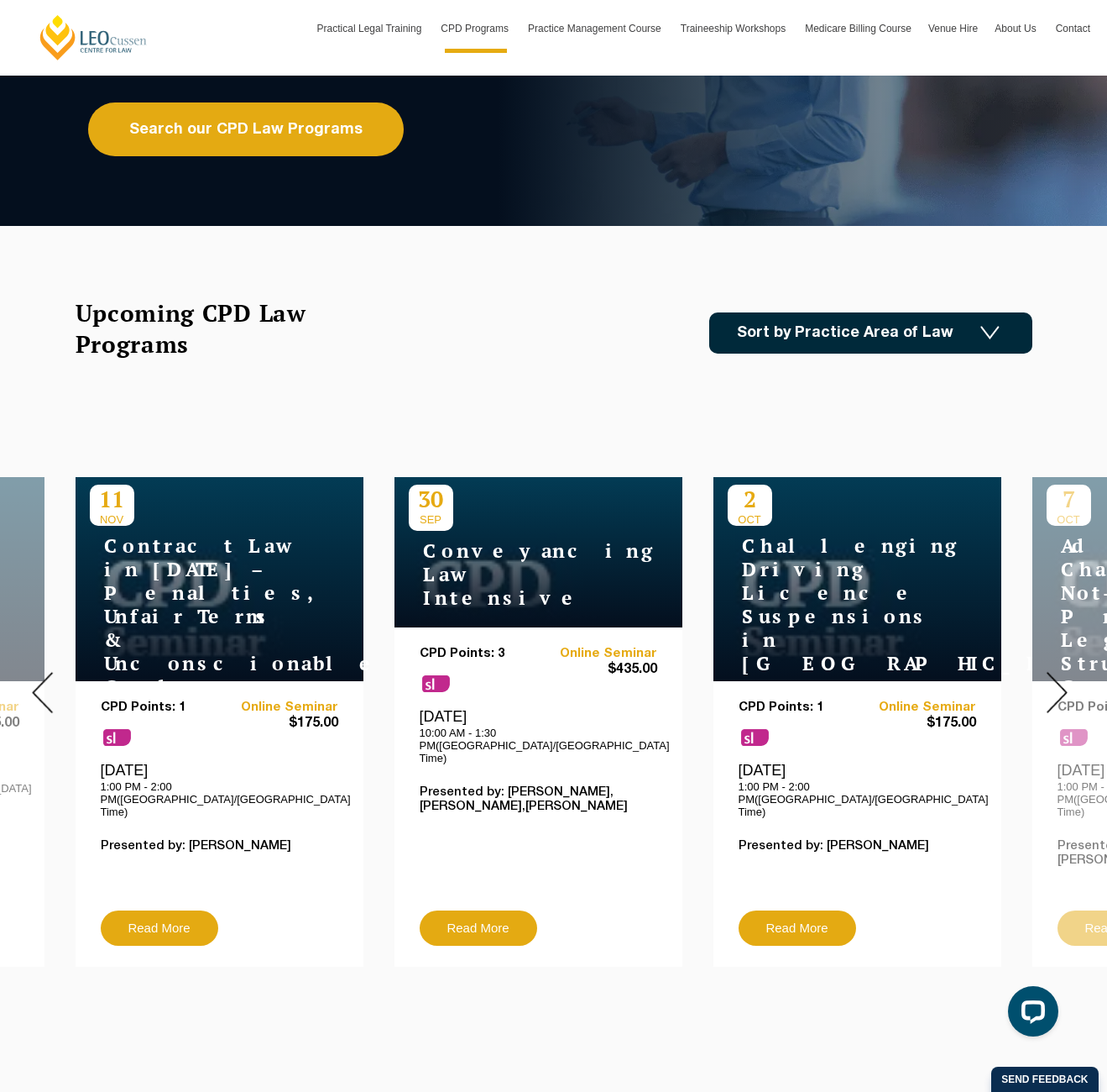
click at [1058, 682] on img at bounding box center [1058, 692] width 21 height 41
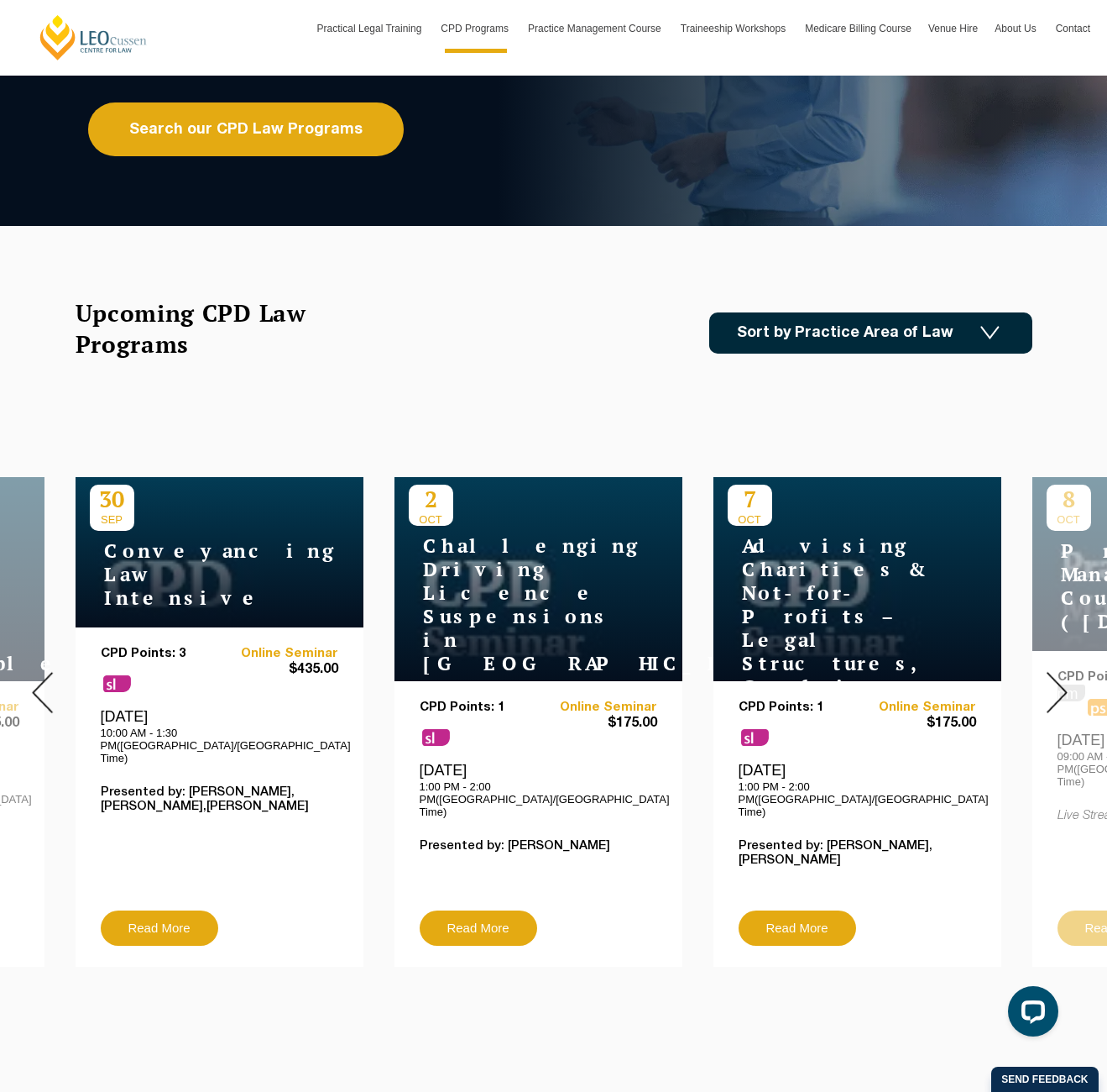
click at [1058, 682] on img at bounding box center [1058, 692] width 21 height 41
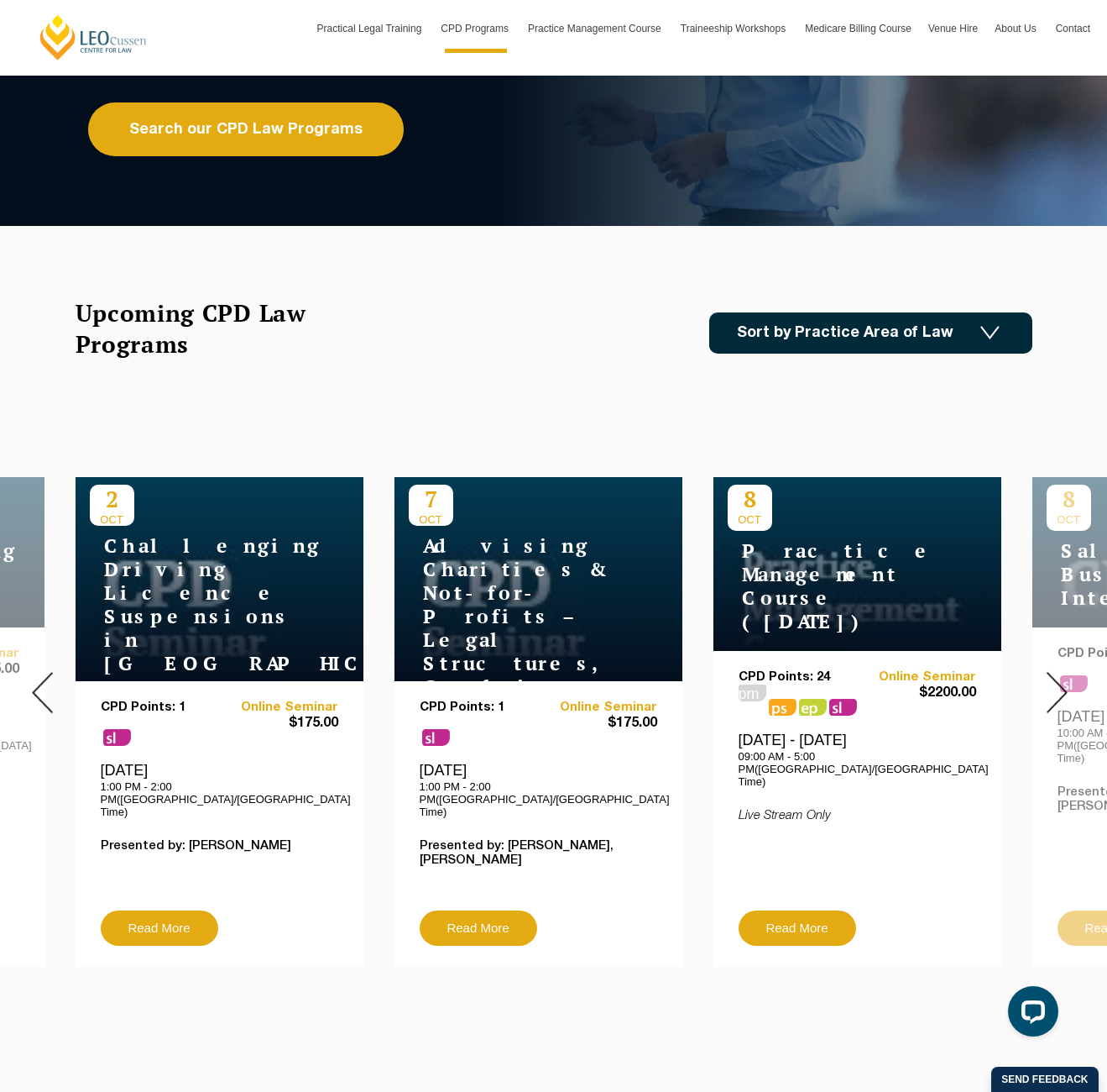
click at [1058, 682] on img at bounding box center [1058, 692] width 21 height 41
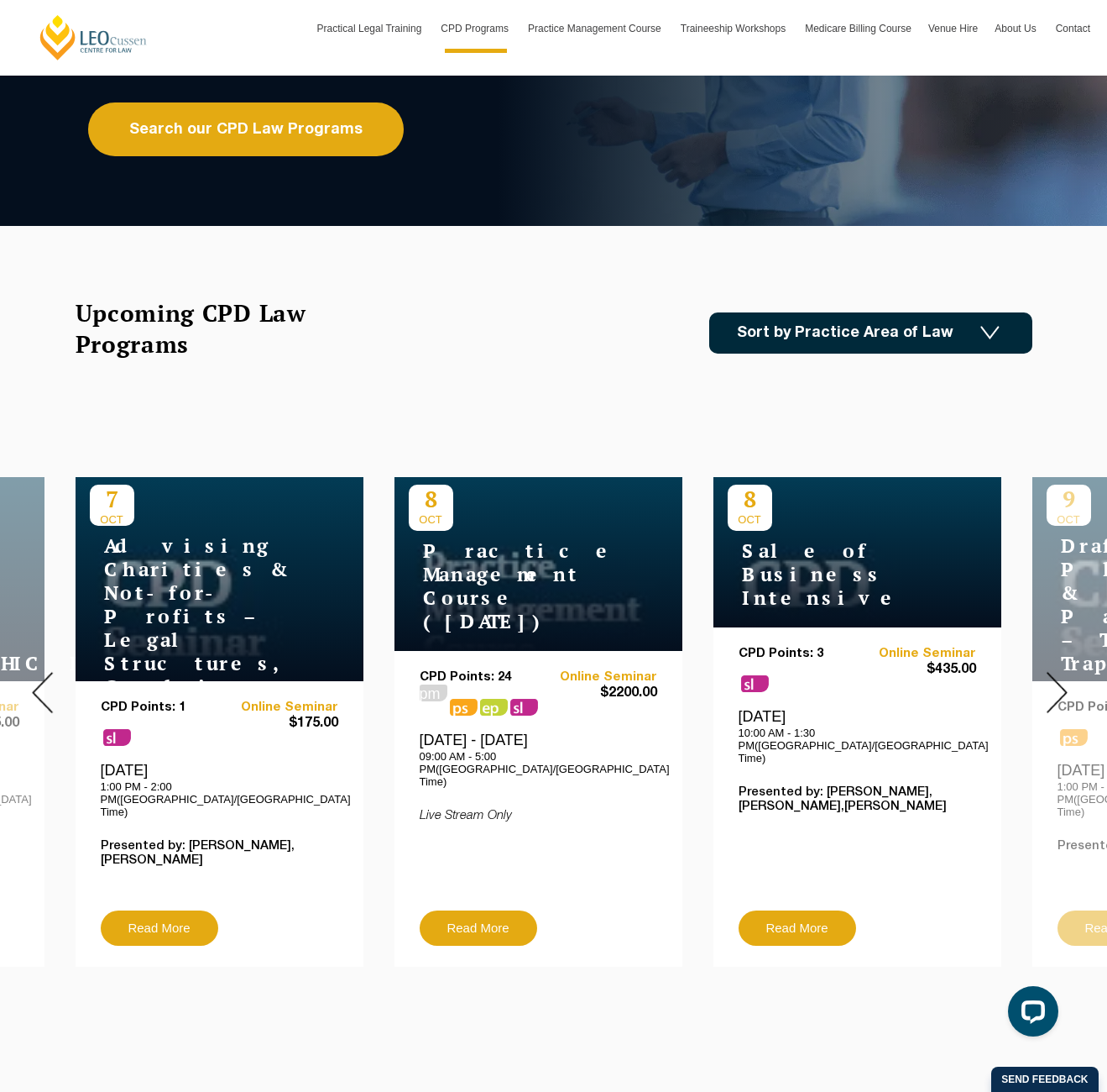
click at [1058, 682] on img at bounding box center [1058, 692] width 21 height 41
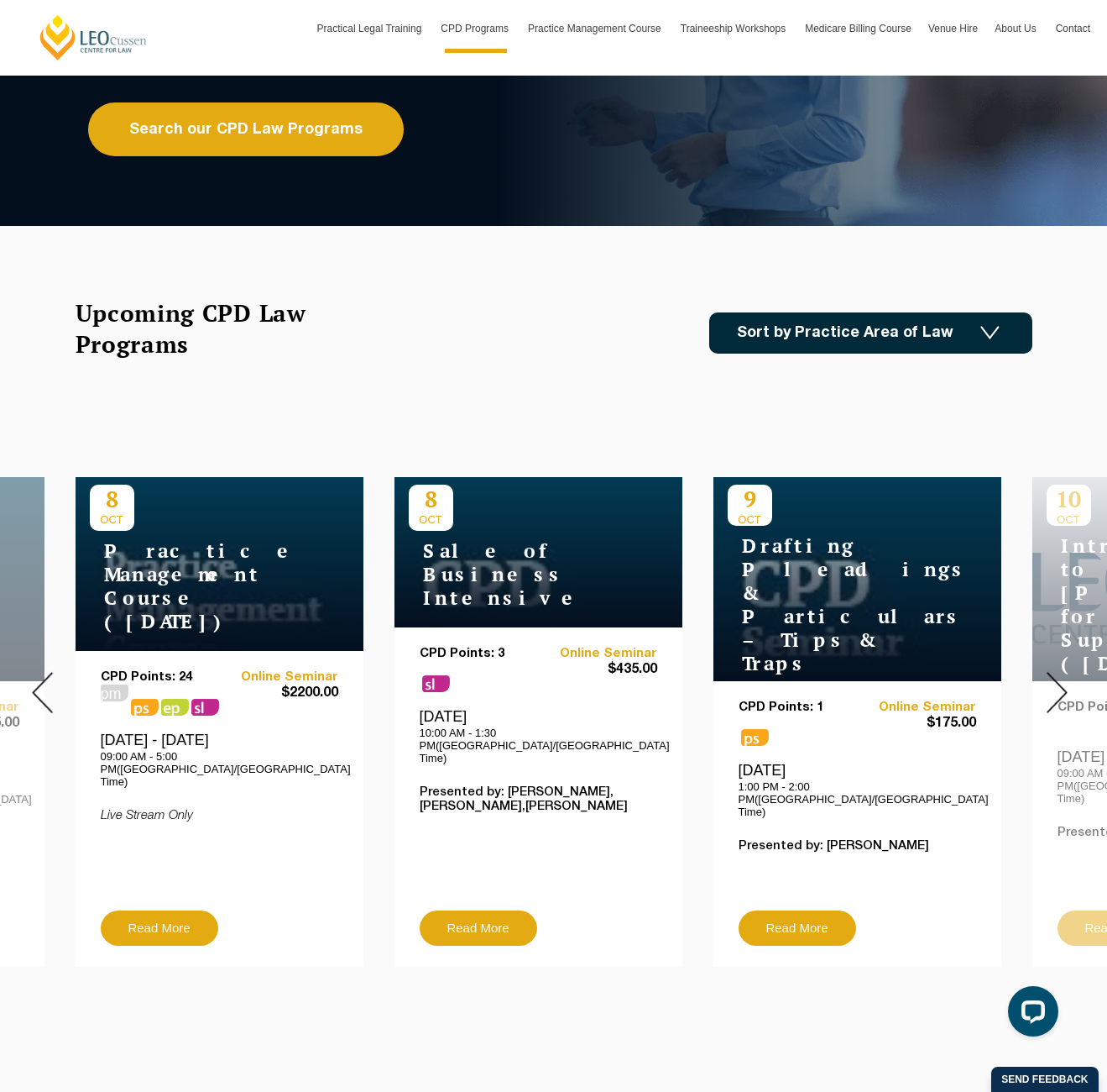
click at [1058, 682] on img at bounding box center [1058, 692] width 21 height 41
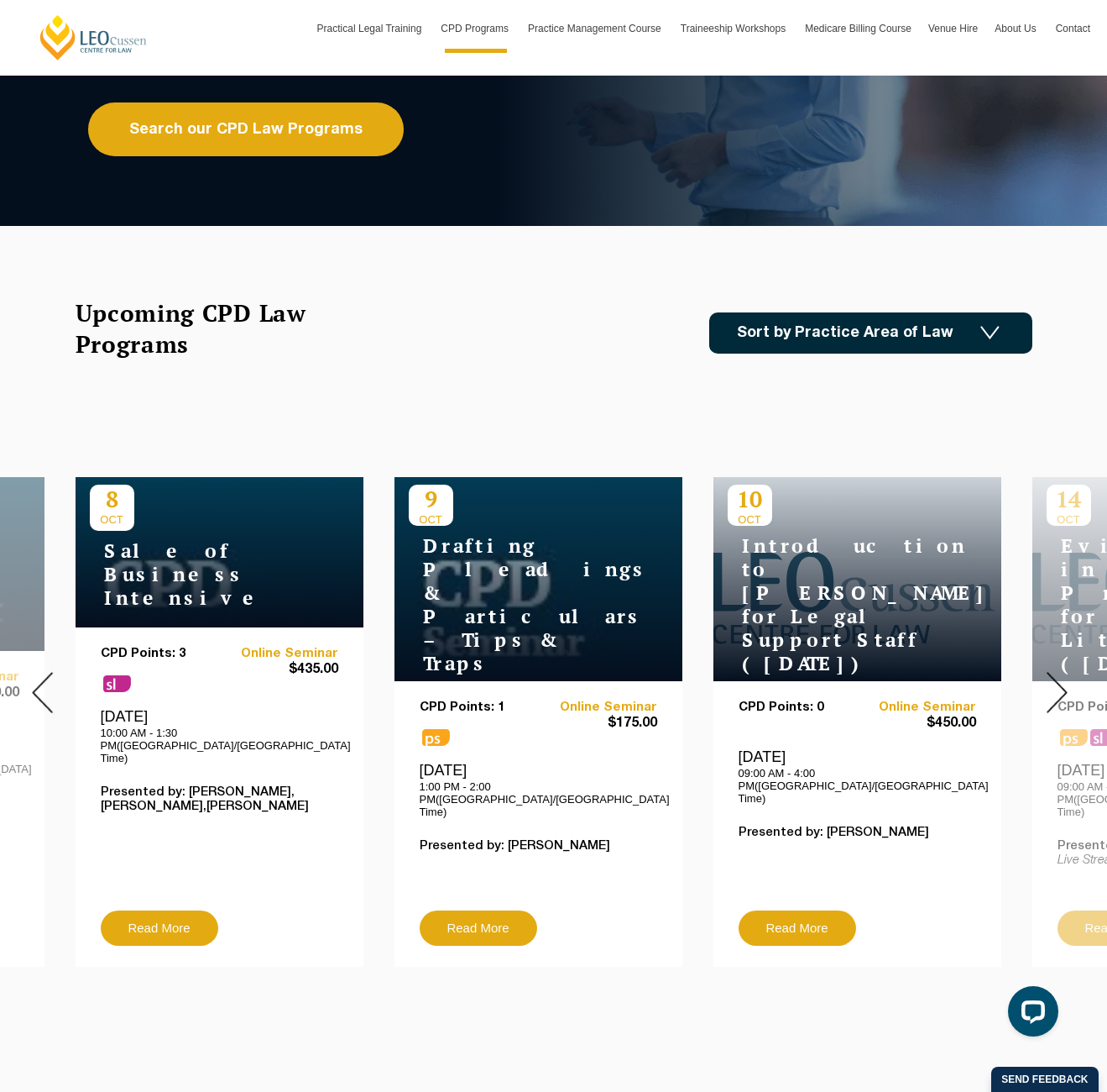
click at [1058, 682] on img at bounding box center [1058, 692] width 21 height 41
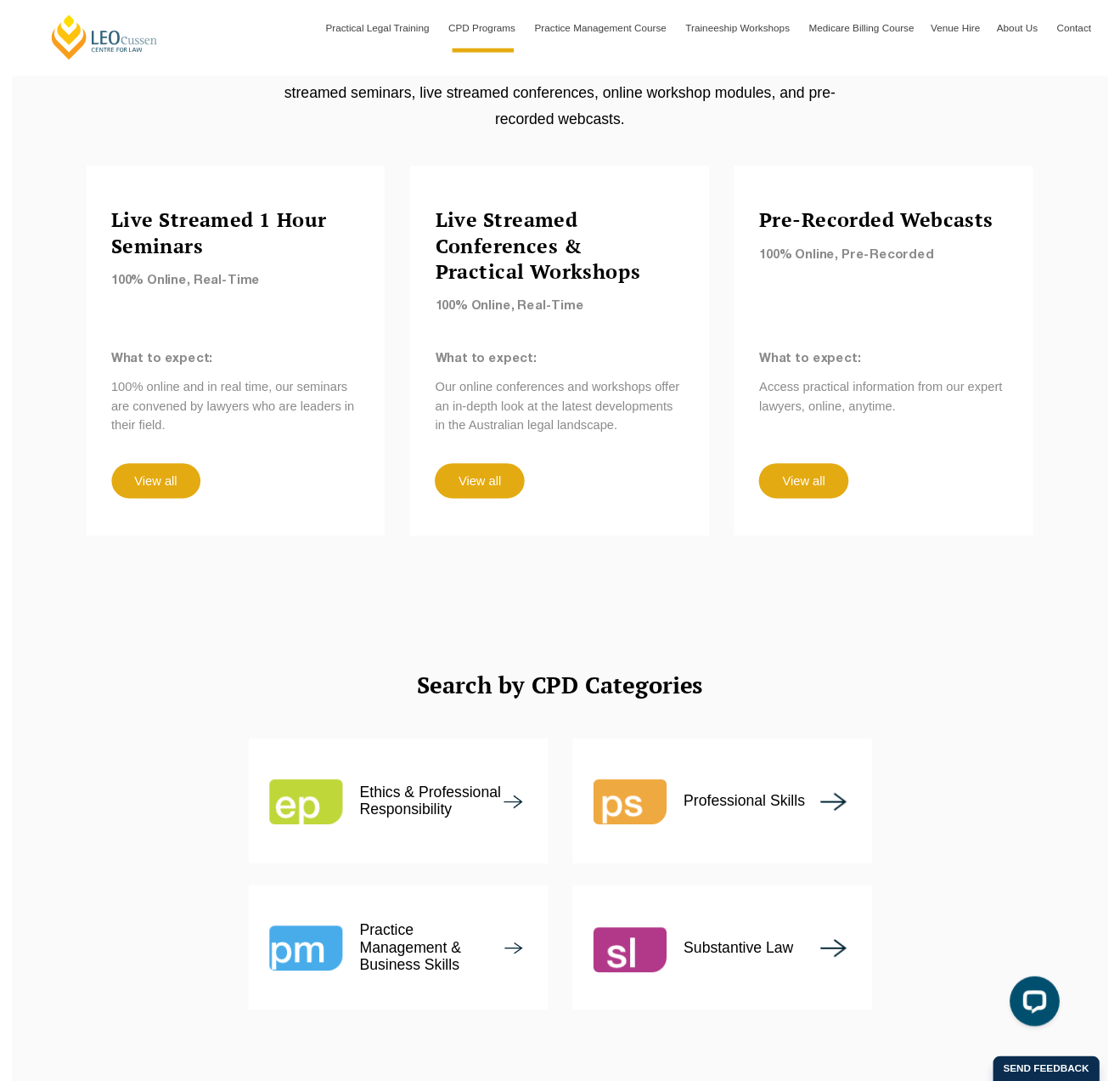
scroll to position [1177, 0]
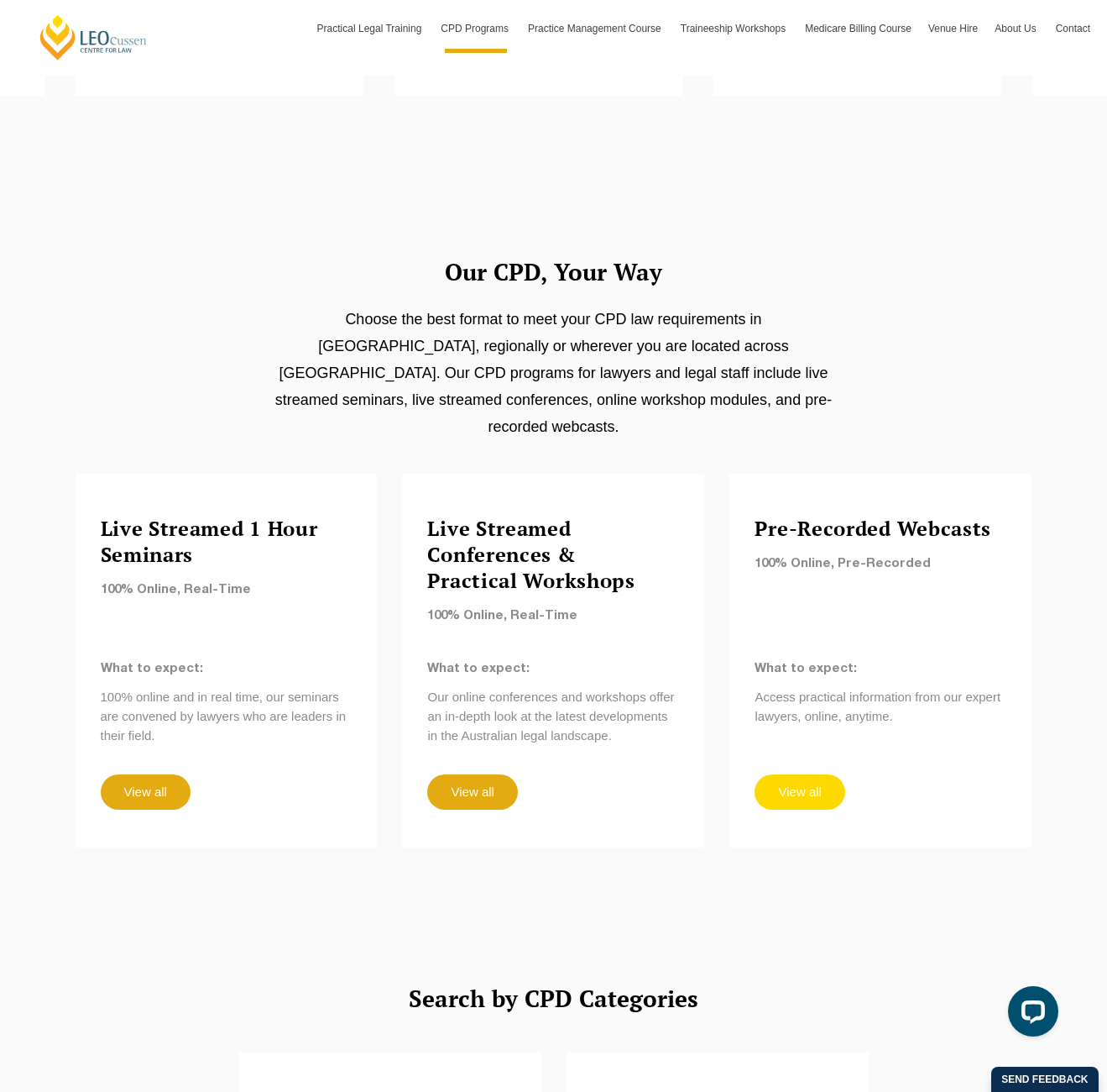
click at [806, 774] on link "View all" at bounding box center [800, 791] width 89 height 35
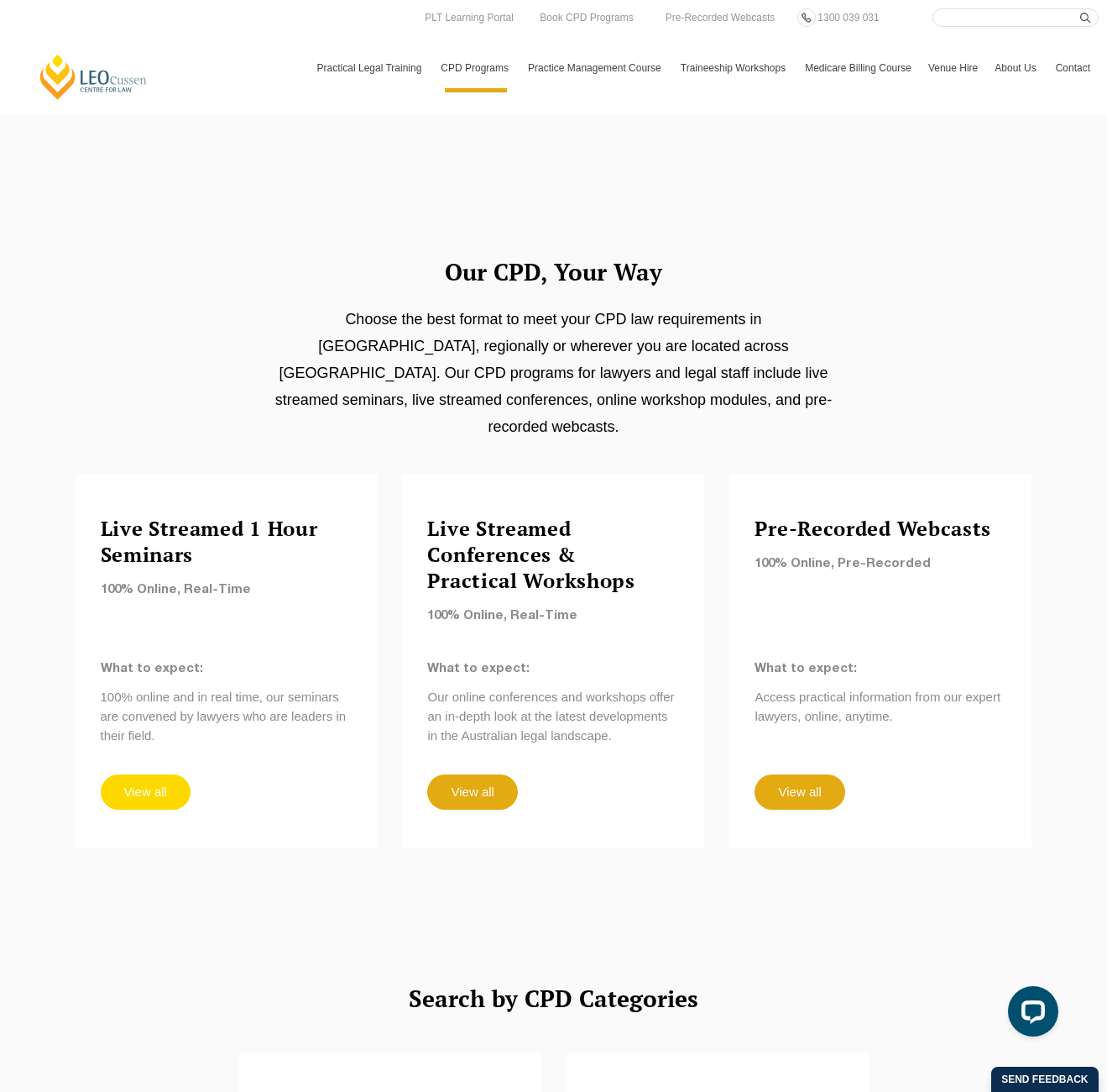
click at [152, 774] on link "View all" at bounding box center [146, 791] width 89 height 35
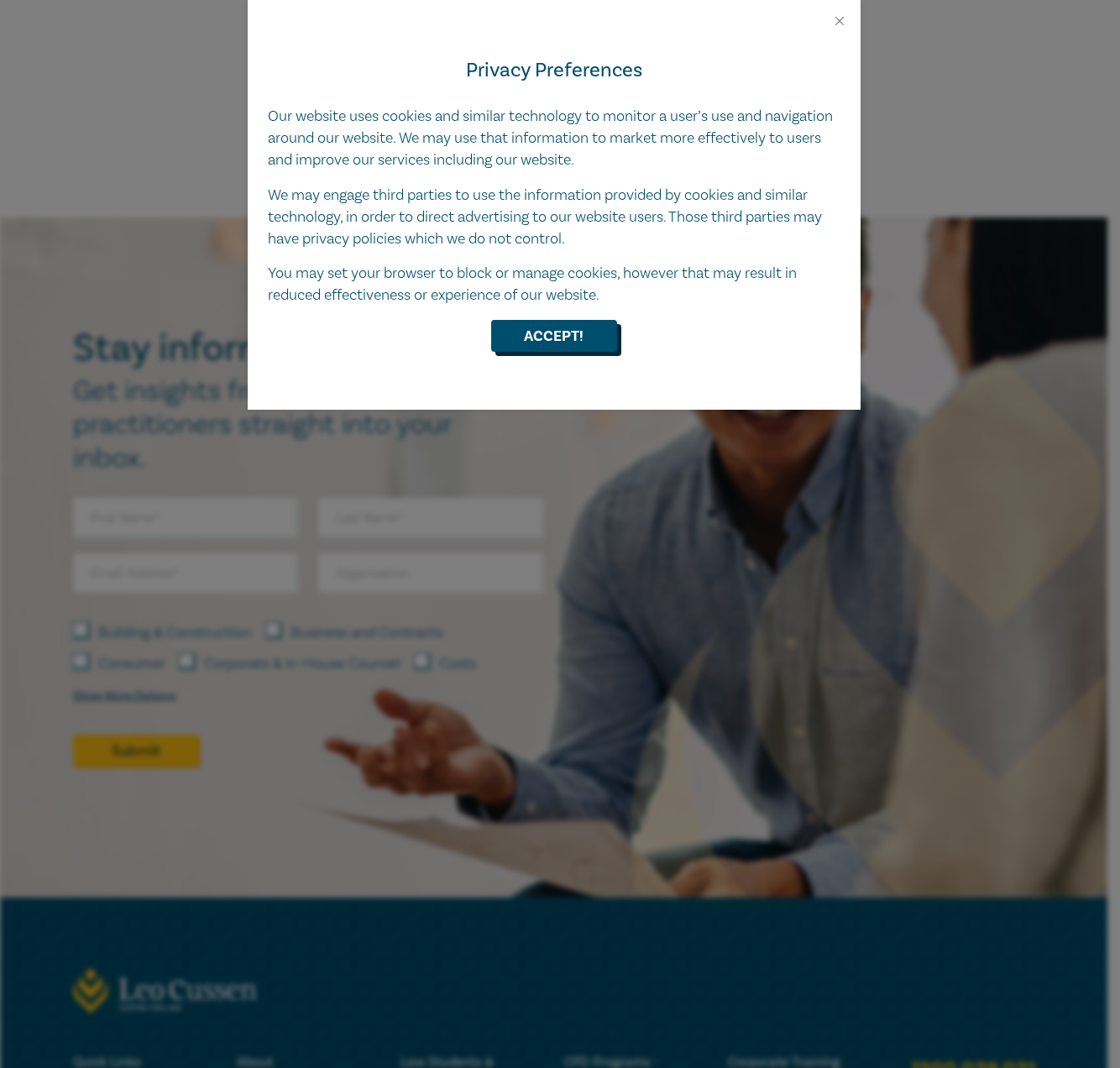
click at [587, 337] on button "Accept!" at bounding box center [554, 336] width 126 height 32
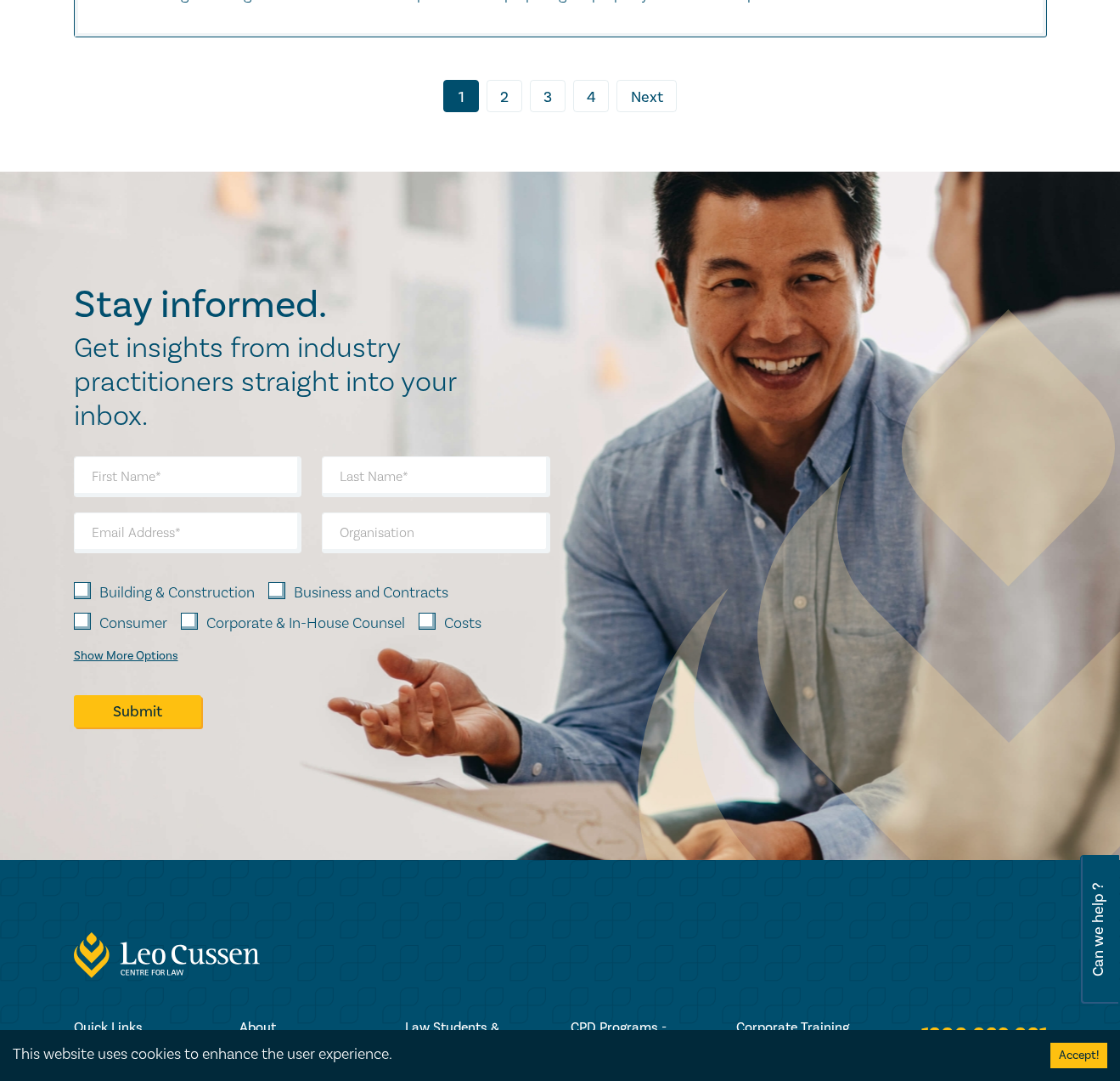
scroll to position [9250, 0]
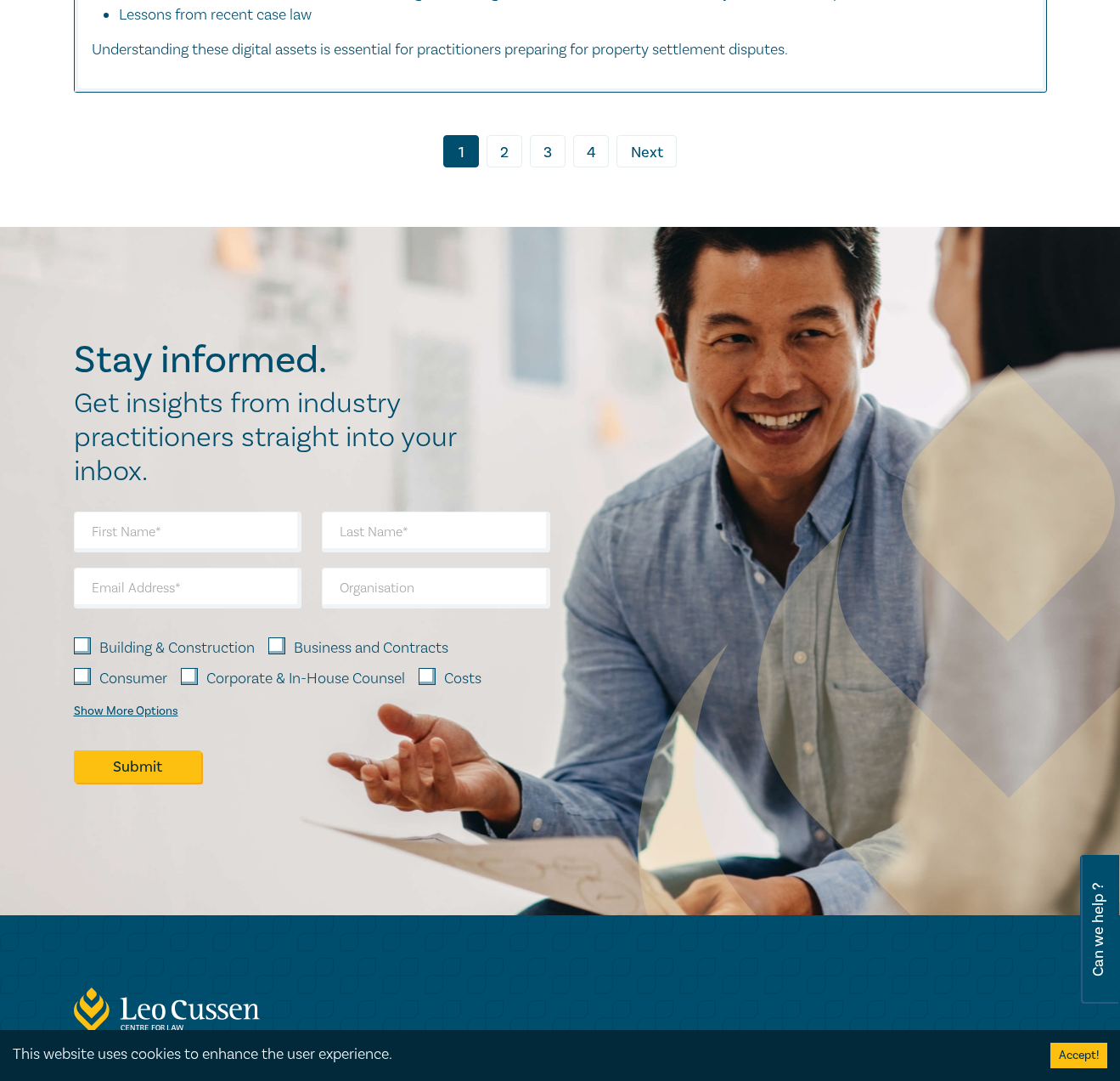
click at [508, 168] on link "2" at bounding box center [504, 151] width 36 height 33
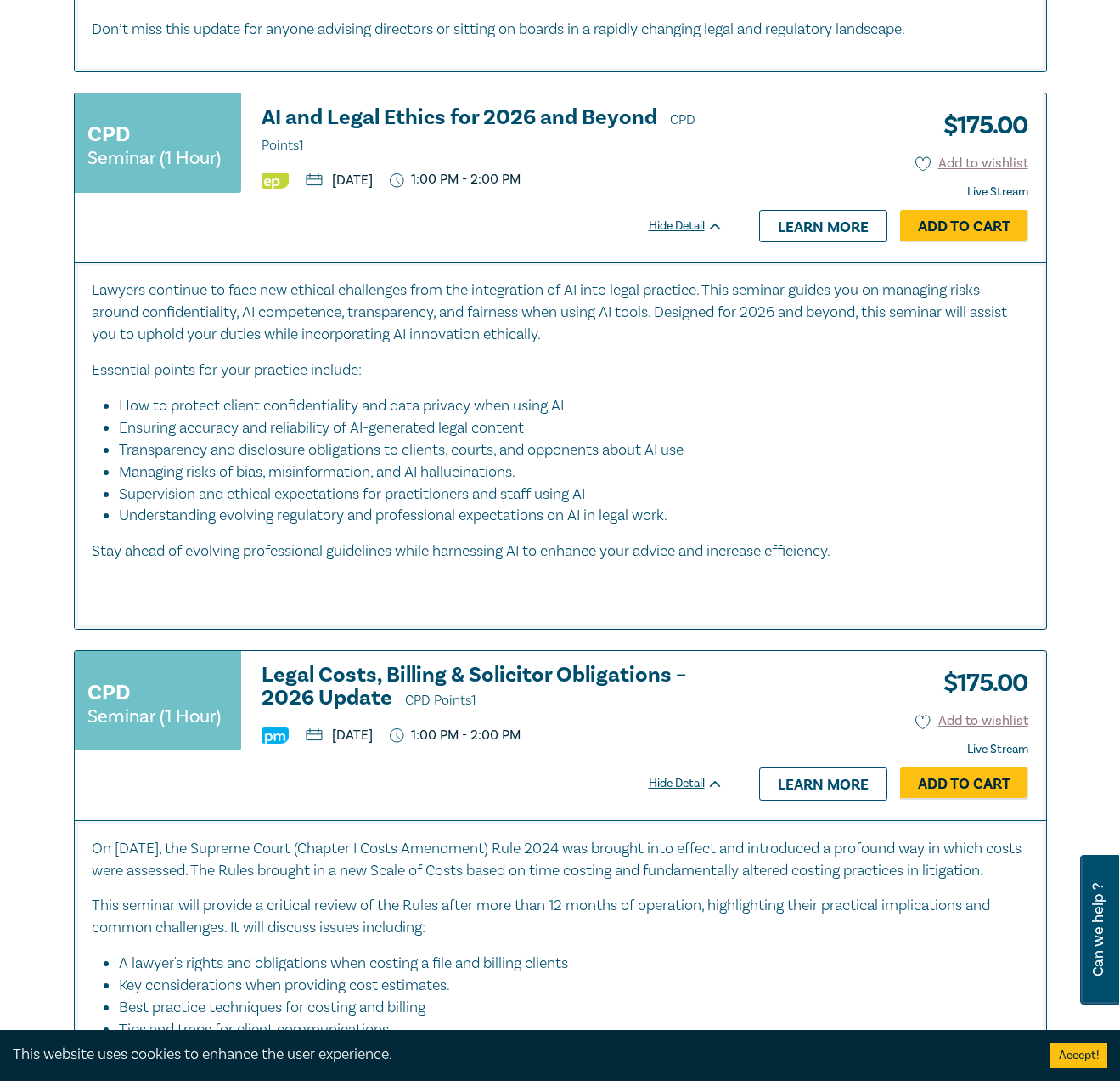
scroll to position [8454, 0]
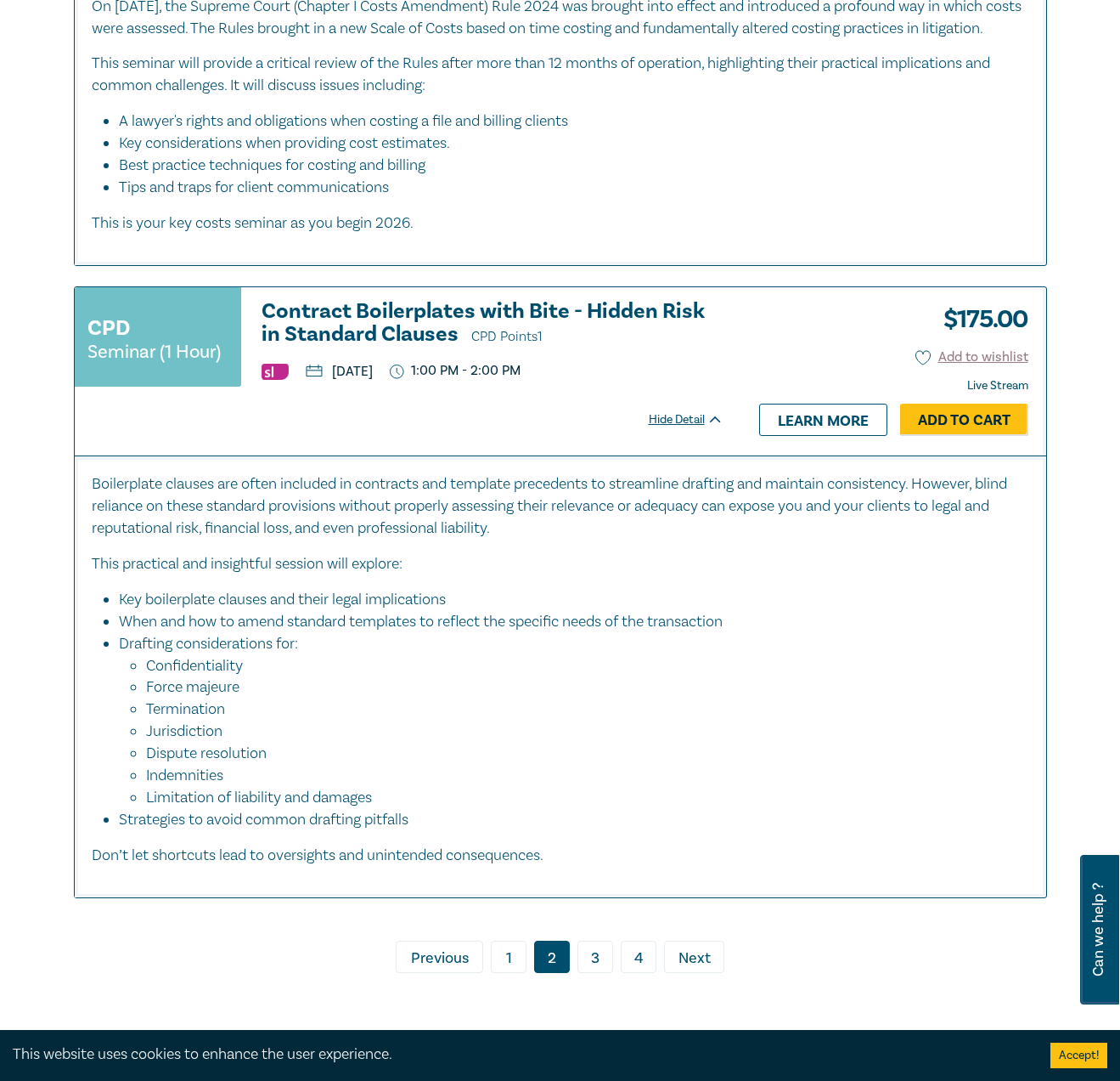
click at [603, 942] on link "3" at bounding box center [595, 957] width 36 height 33
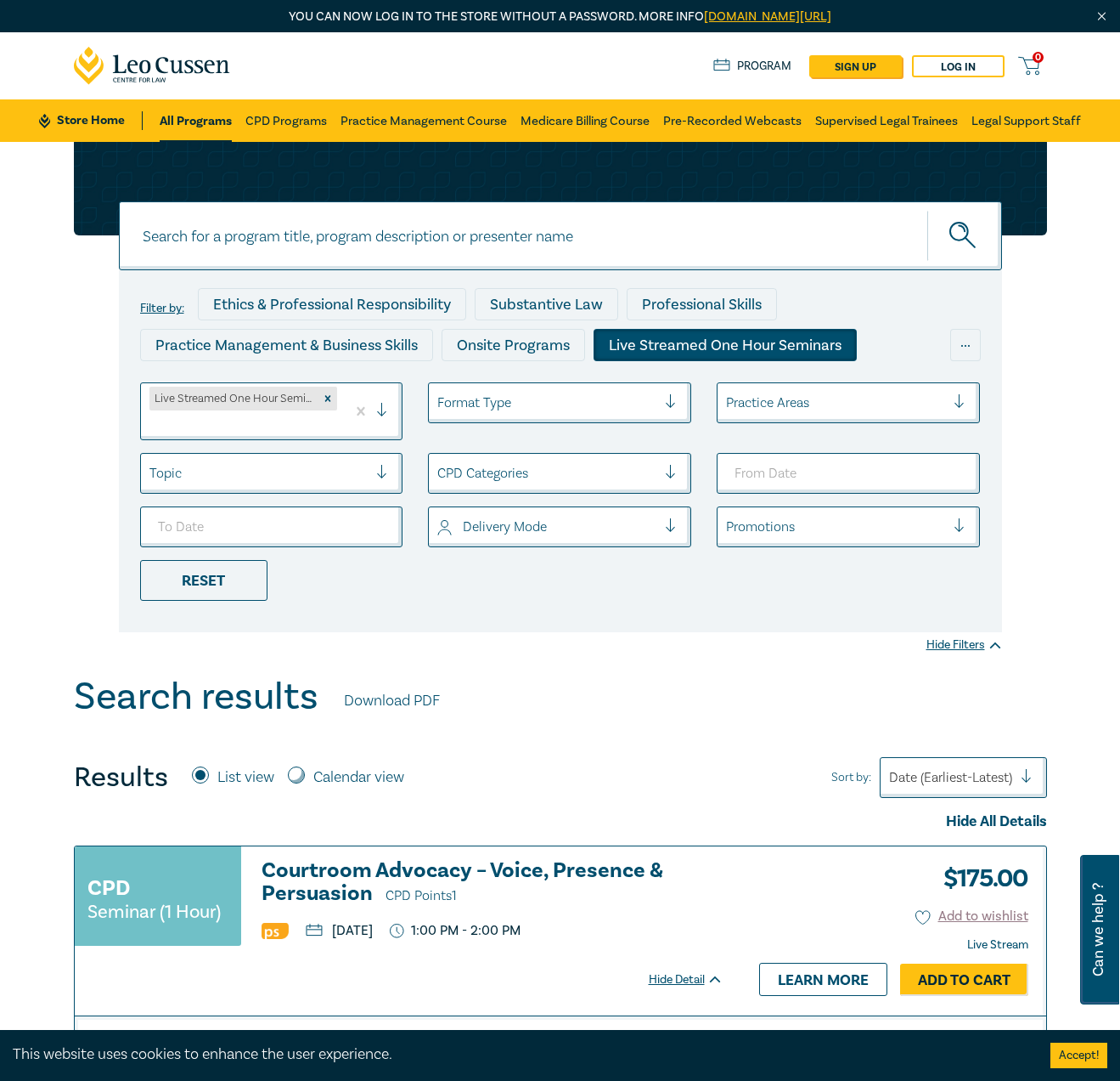
scroll to position [306, 0]
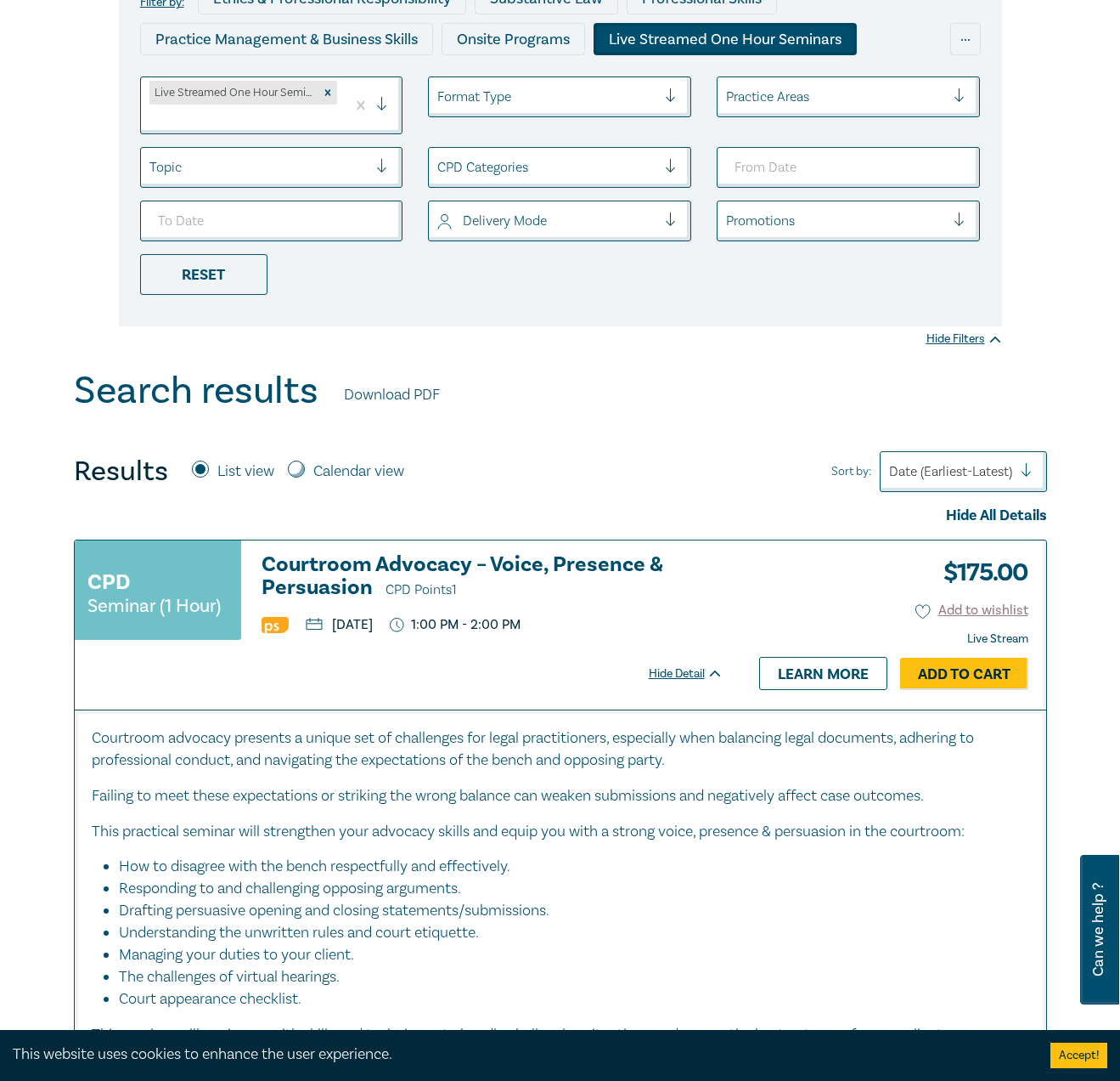
click at [291, 471] on input "Calendar view" at bounding box center [297, 469] width 17 height 17
radio input "true"
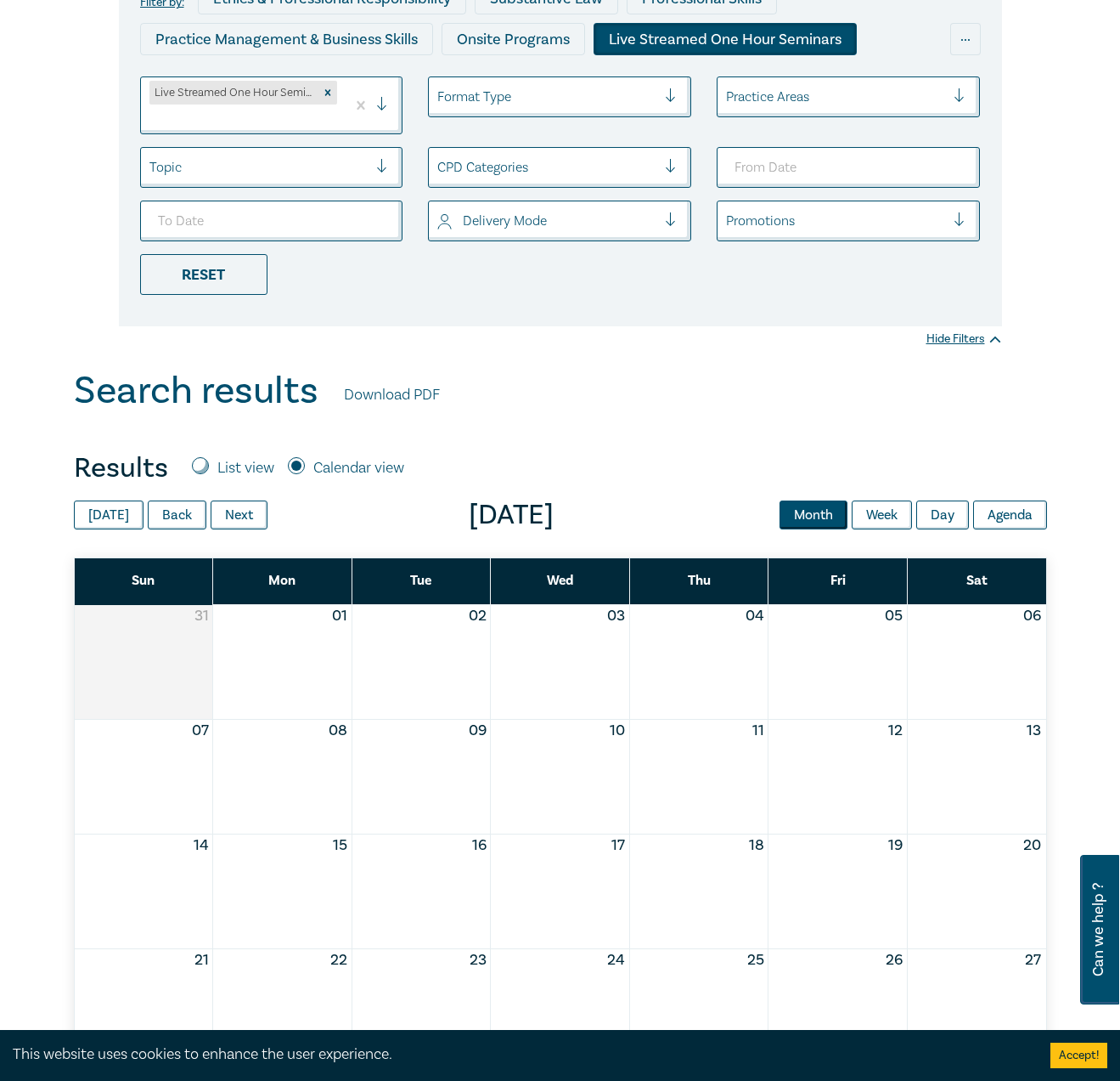
scroll to position [672, 0]
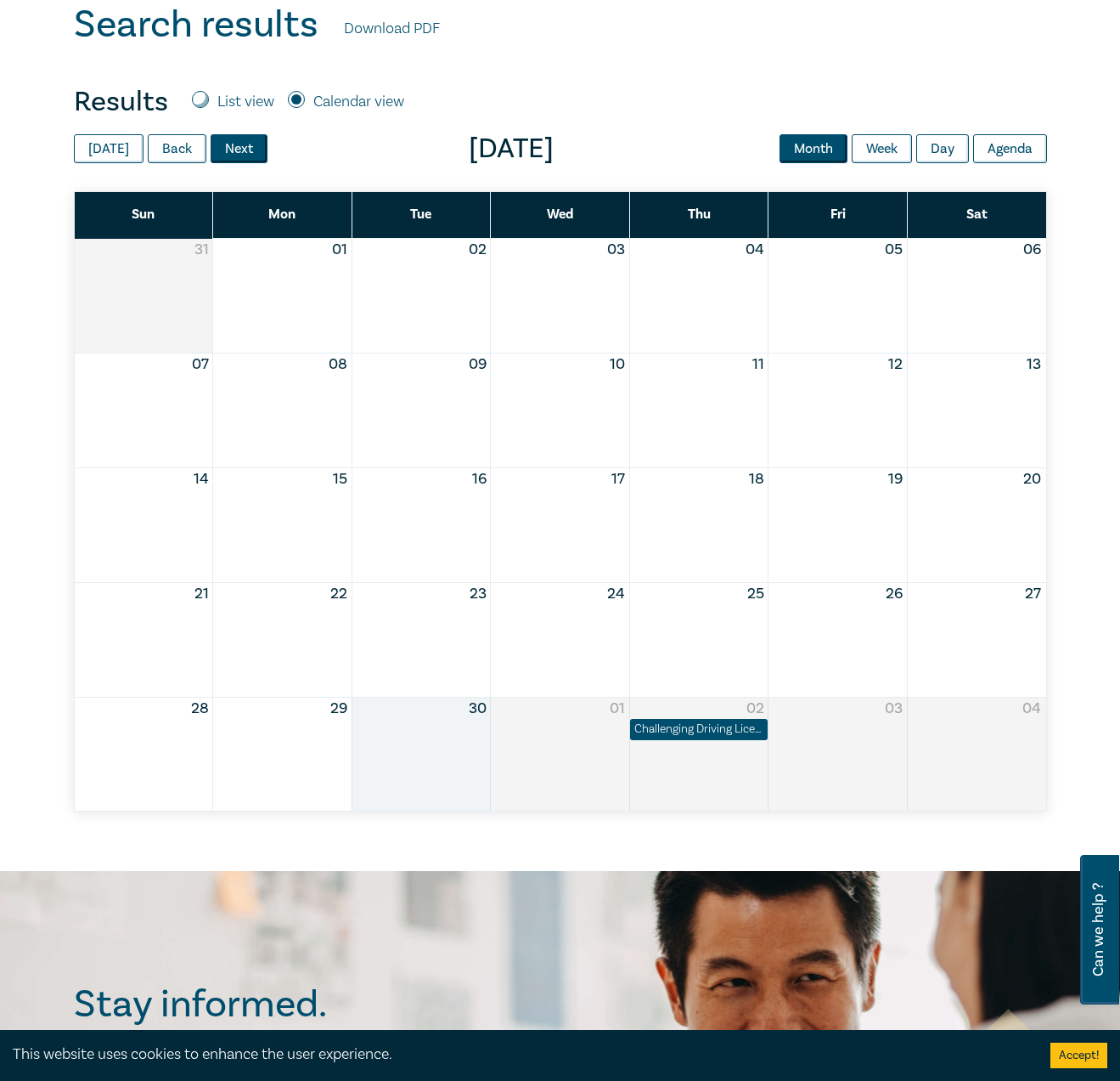
click at [247, 152] on button "Next" at bounding box center [239, 148] width 57 height 29
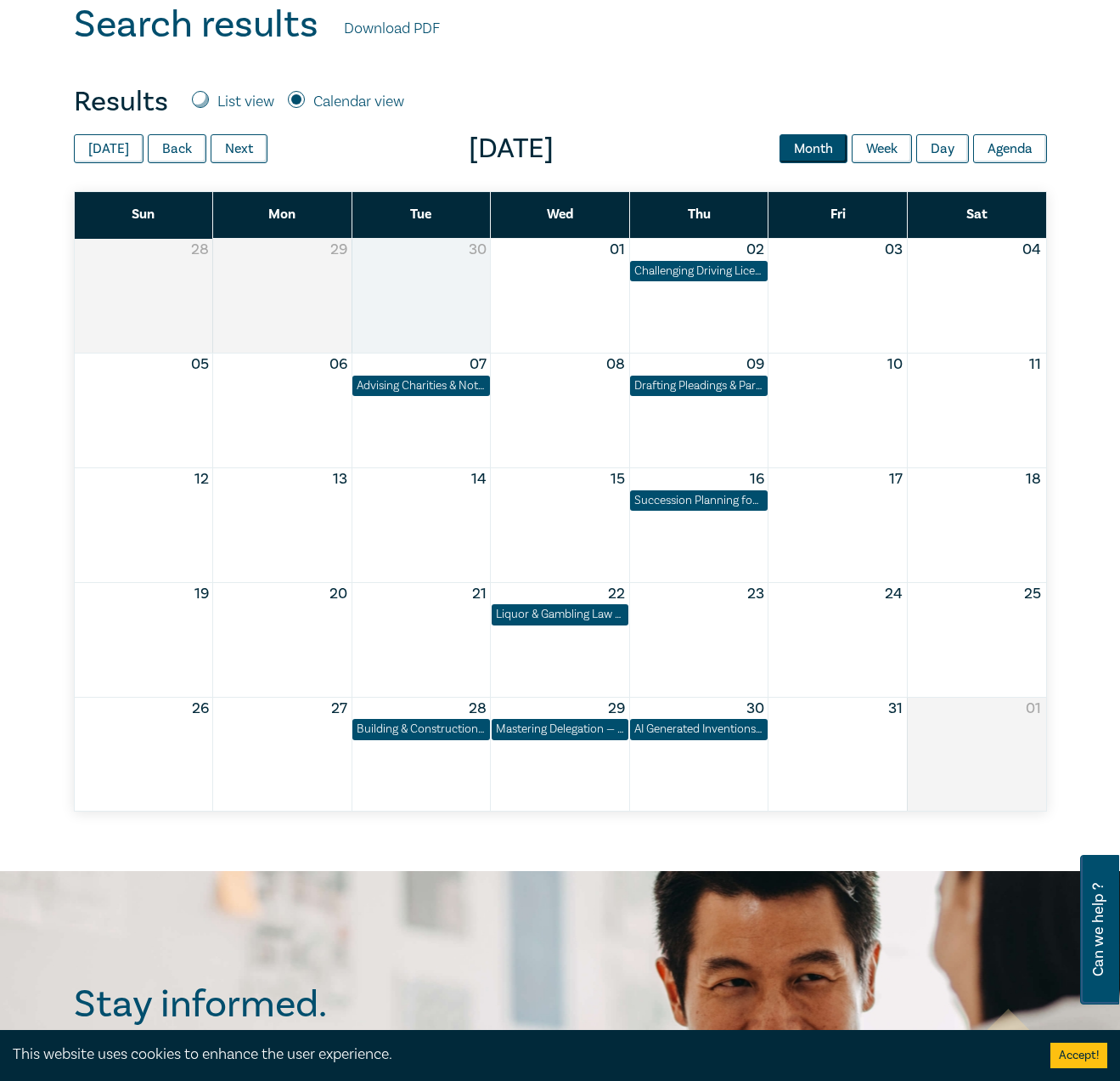
scroll to position [0, 0]
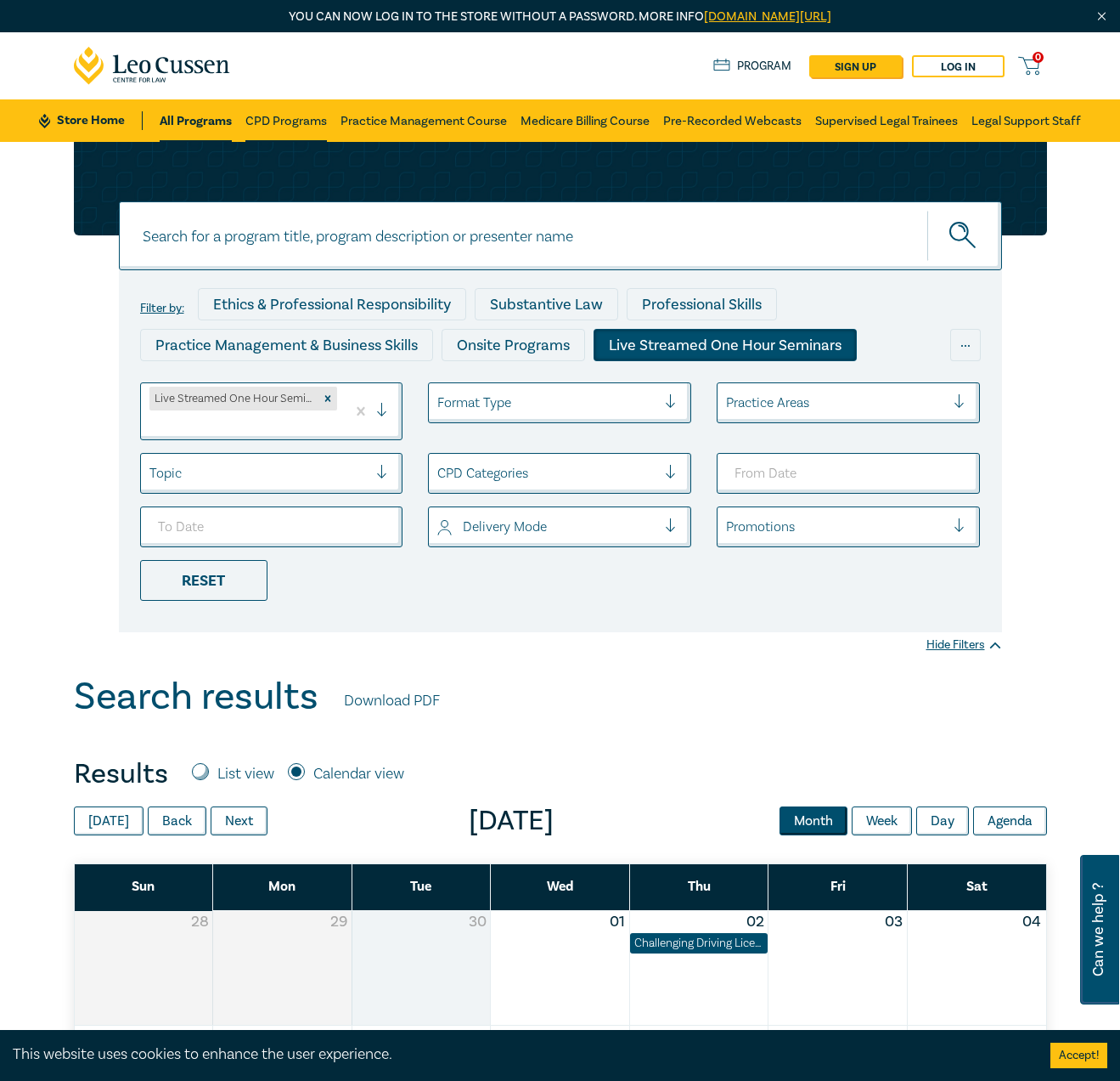
click at [250, 119] on link "CPD Programs" at bounding box center [286, 120] width 82 height 42
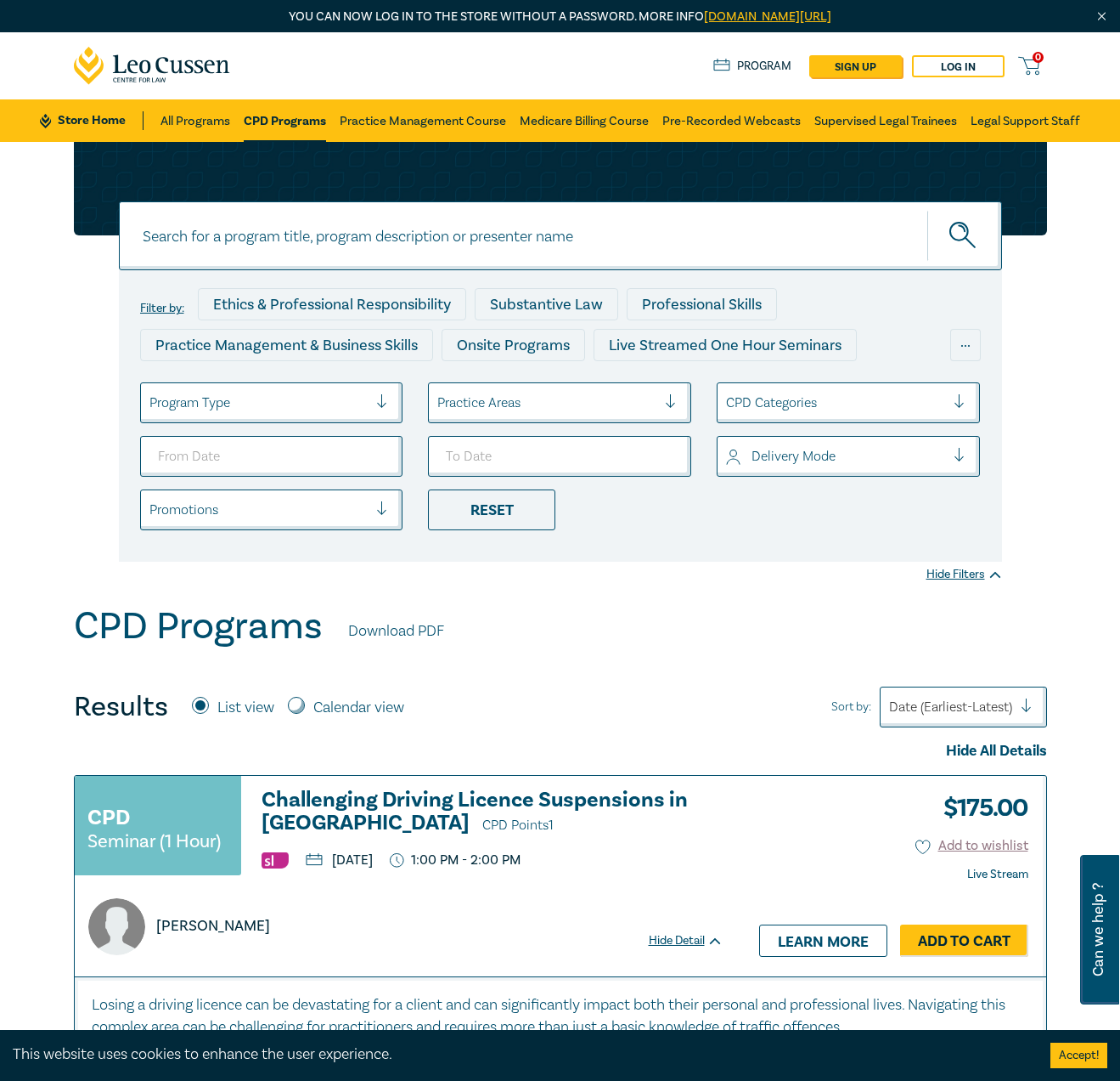
click at [933, 447] on div at bounding box center [836, 456] width 220 height 22
click at [785, 635] on div "CPD Programs Download PDF" at bounding box center [560, 630] width 974 height 53
click at [737, 123] on link "Pre-Recorded Webcasts" at bounding box center [732, 120] width 139 height 42
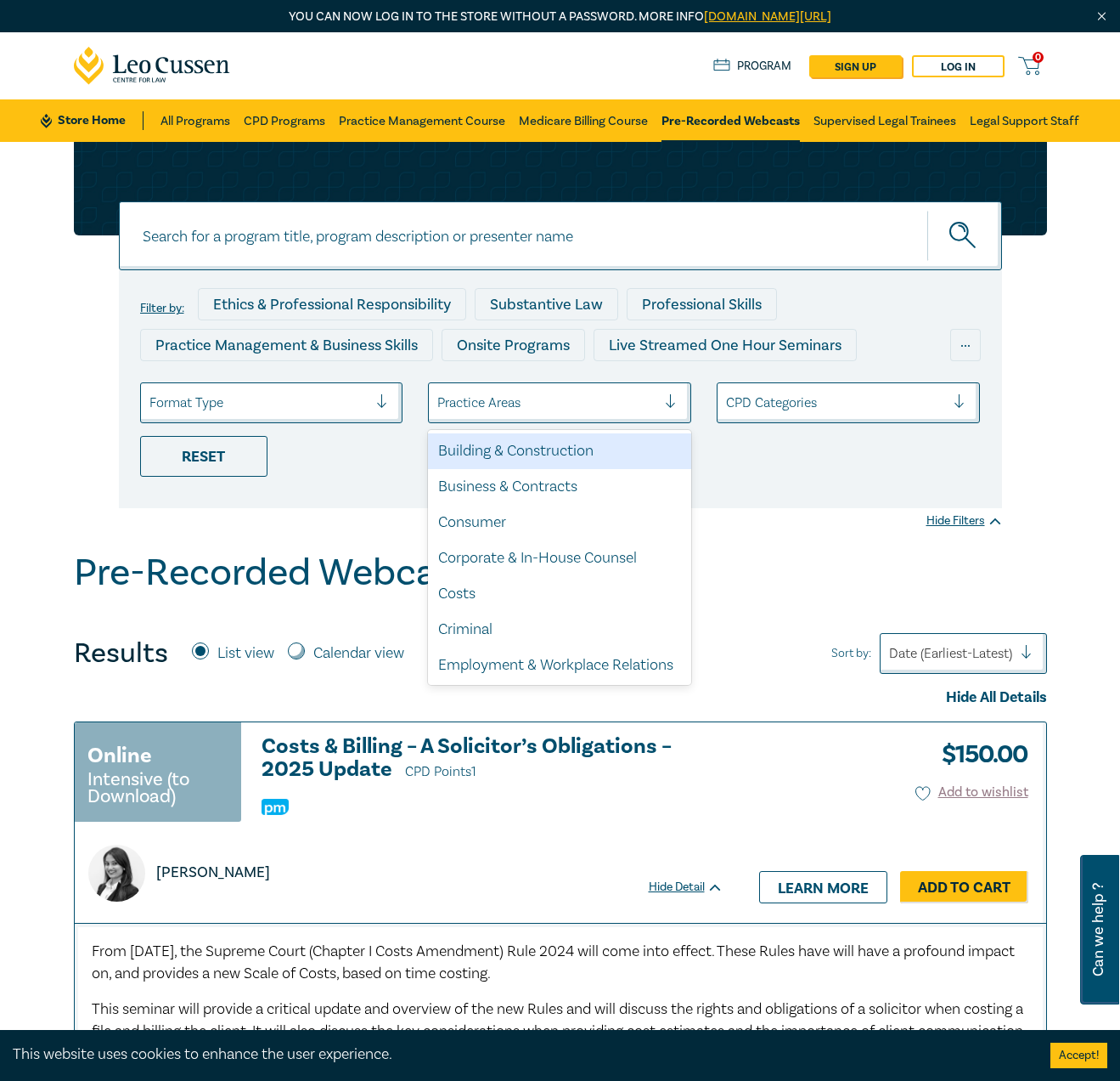
click at [665, 396] on div "Practice Areas" at bounding box center [546, 403] width 236 height 29
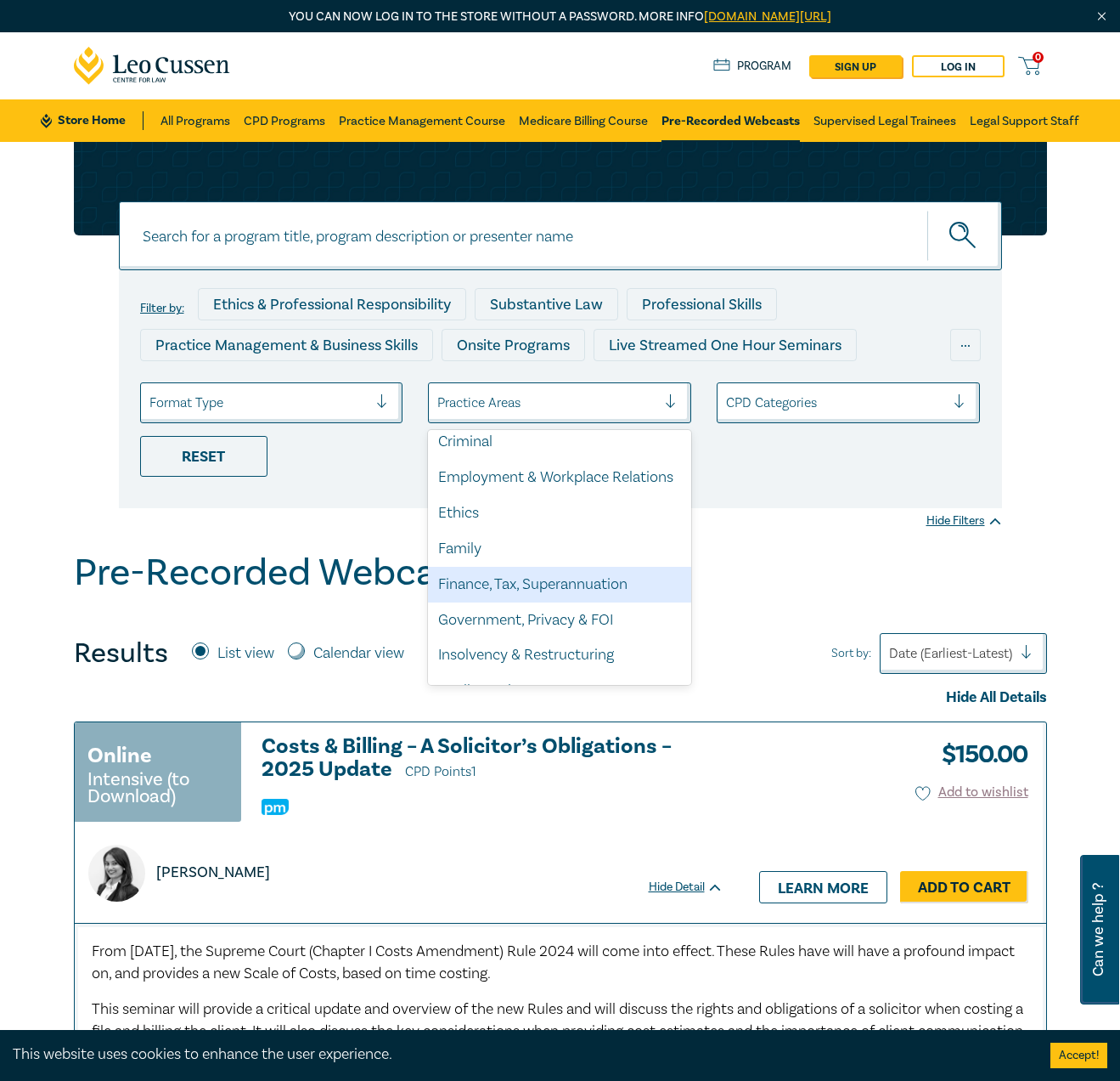
scroll to position [216, 0]
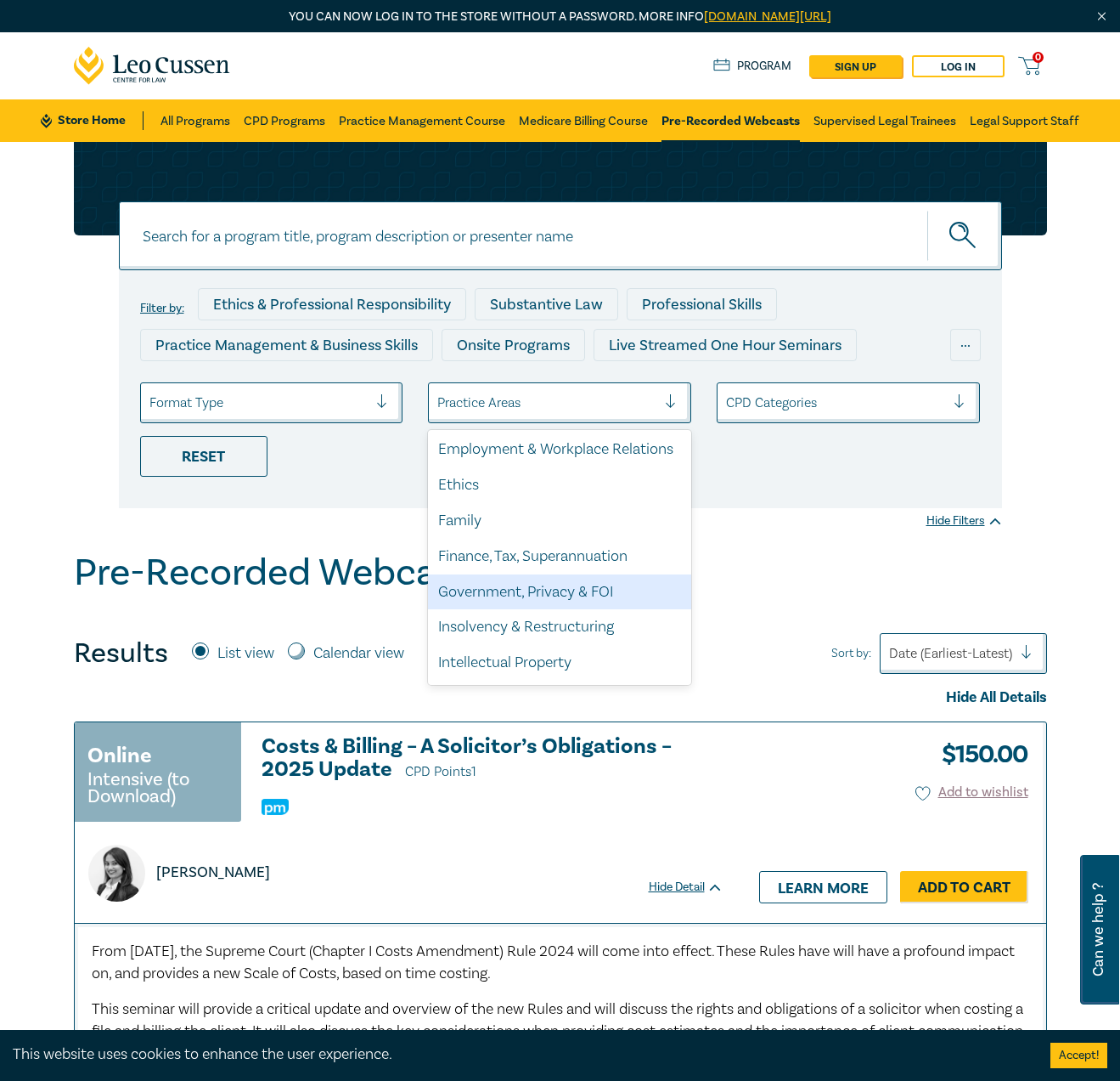
click at [537, 610] on div "Government, Privacy & FOI" at bounding box center [560, 592] width 263 height 36
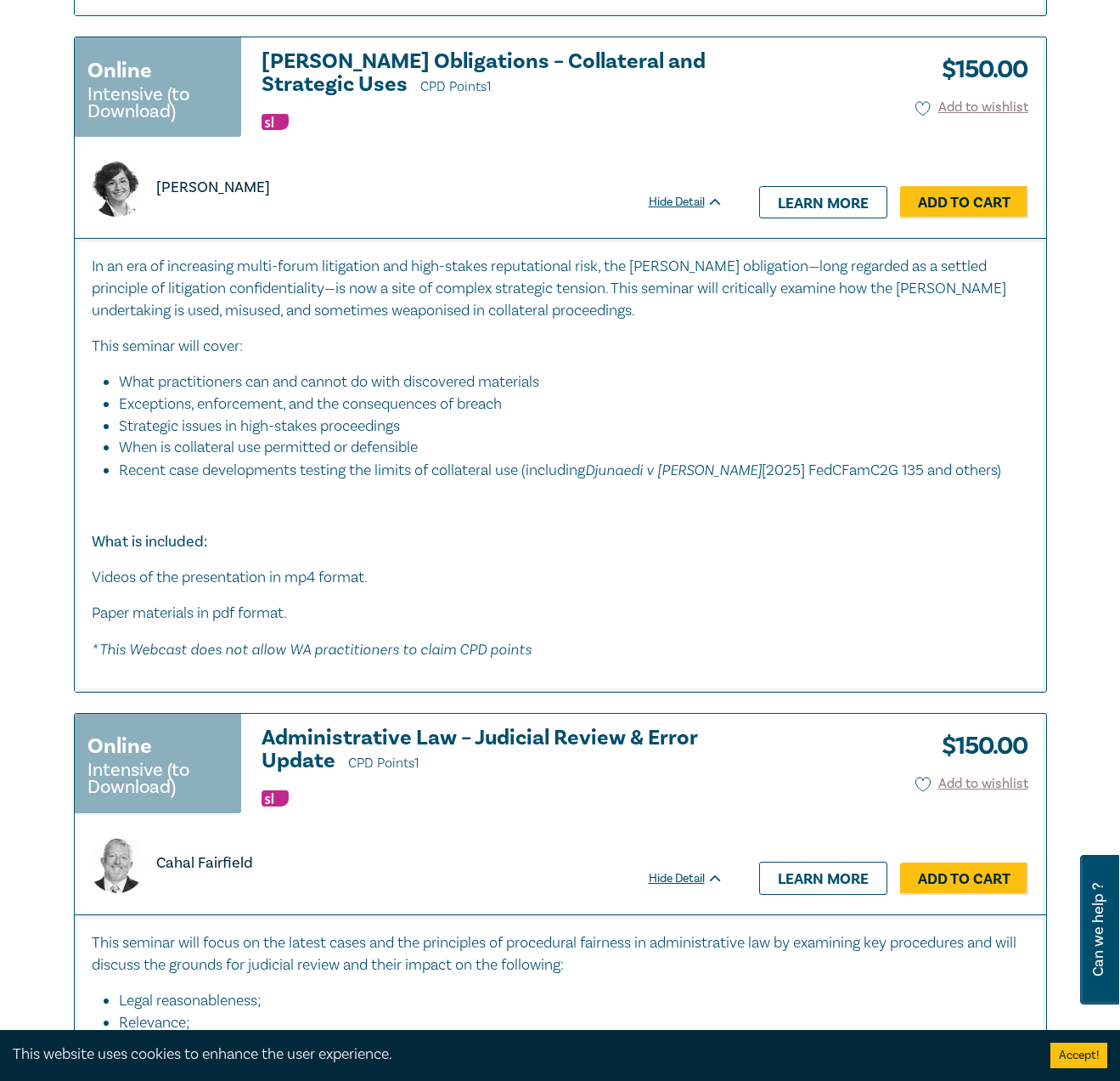
scroll to position [4723, 0]
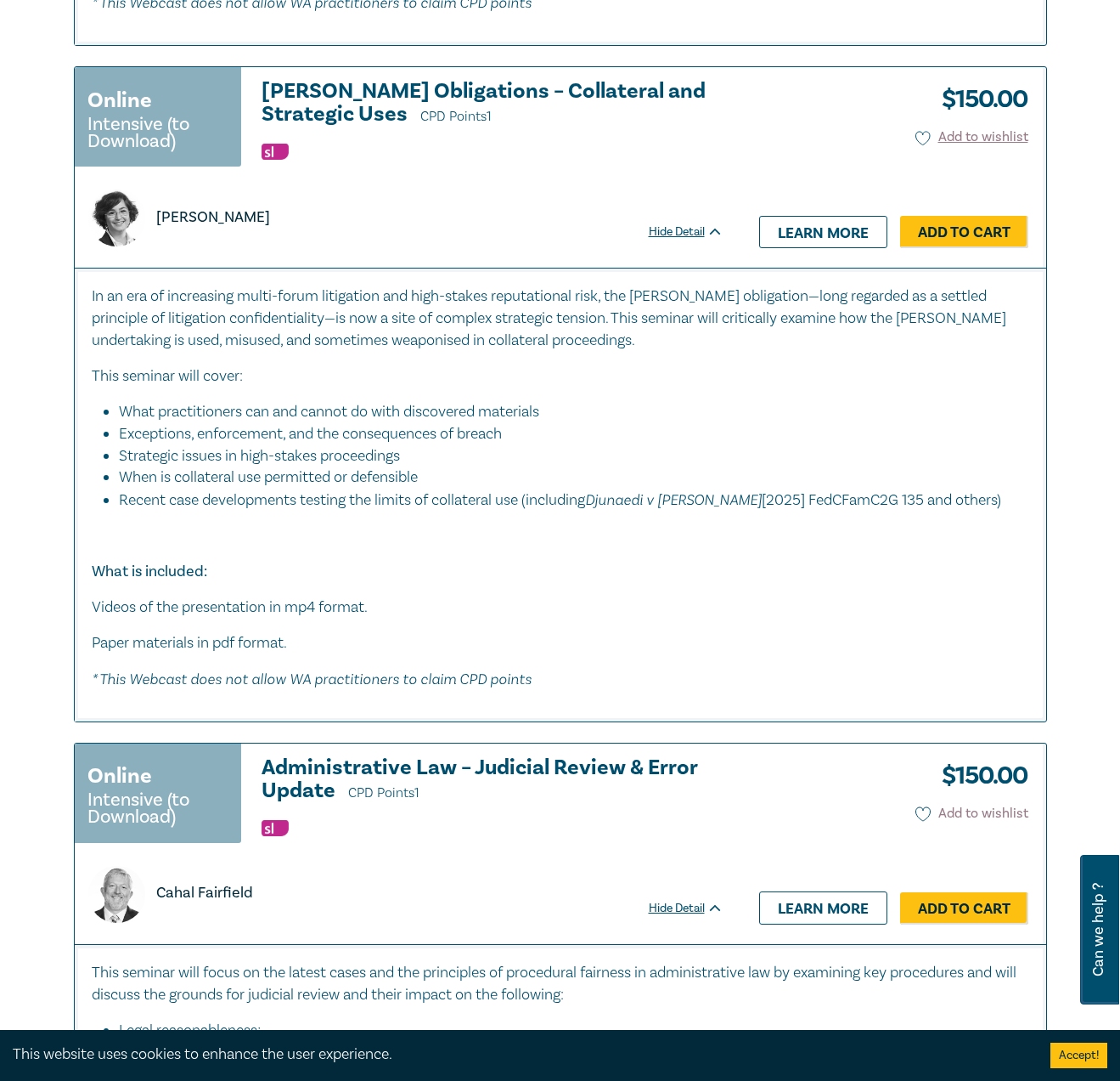
click at [923, 806] on icon at bounding box center [924, 814] width 15 height 15
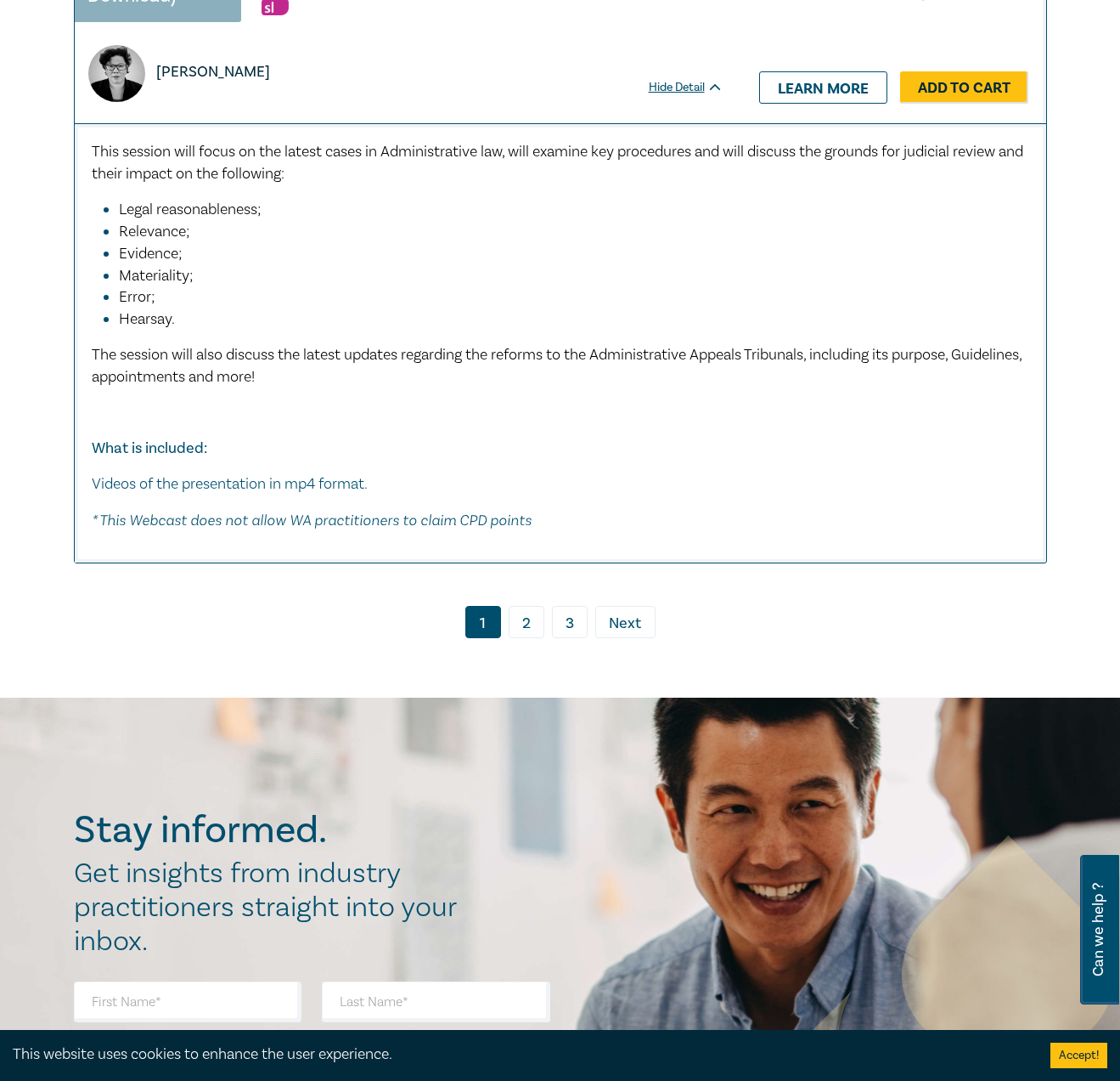
scroll to position [9434, 0]
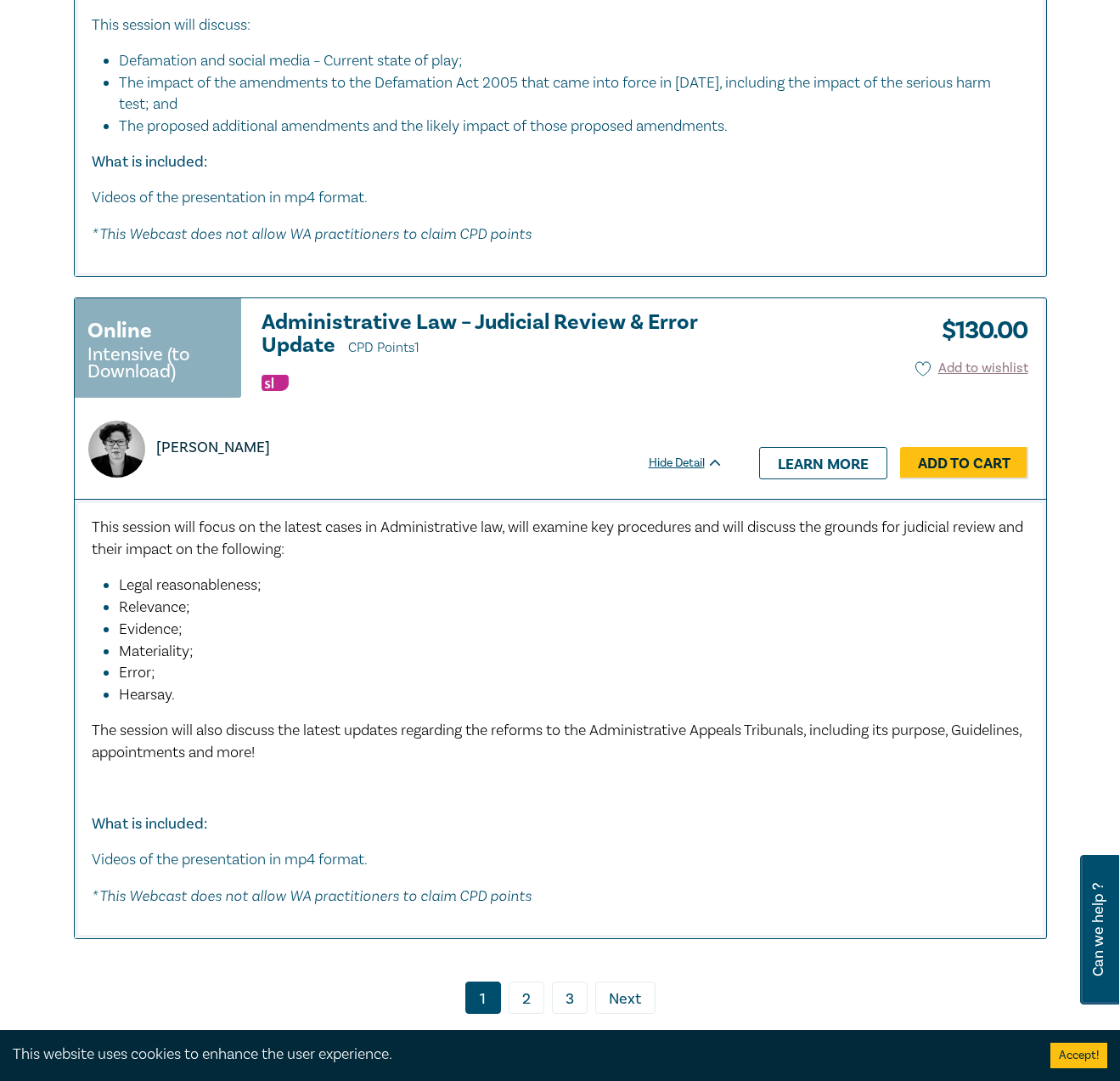
click at [529, 982] on link "2" at bounding box center [526, 998] width 36 height 33
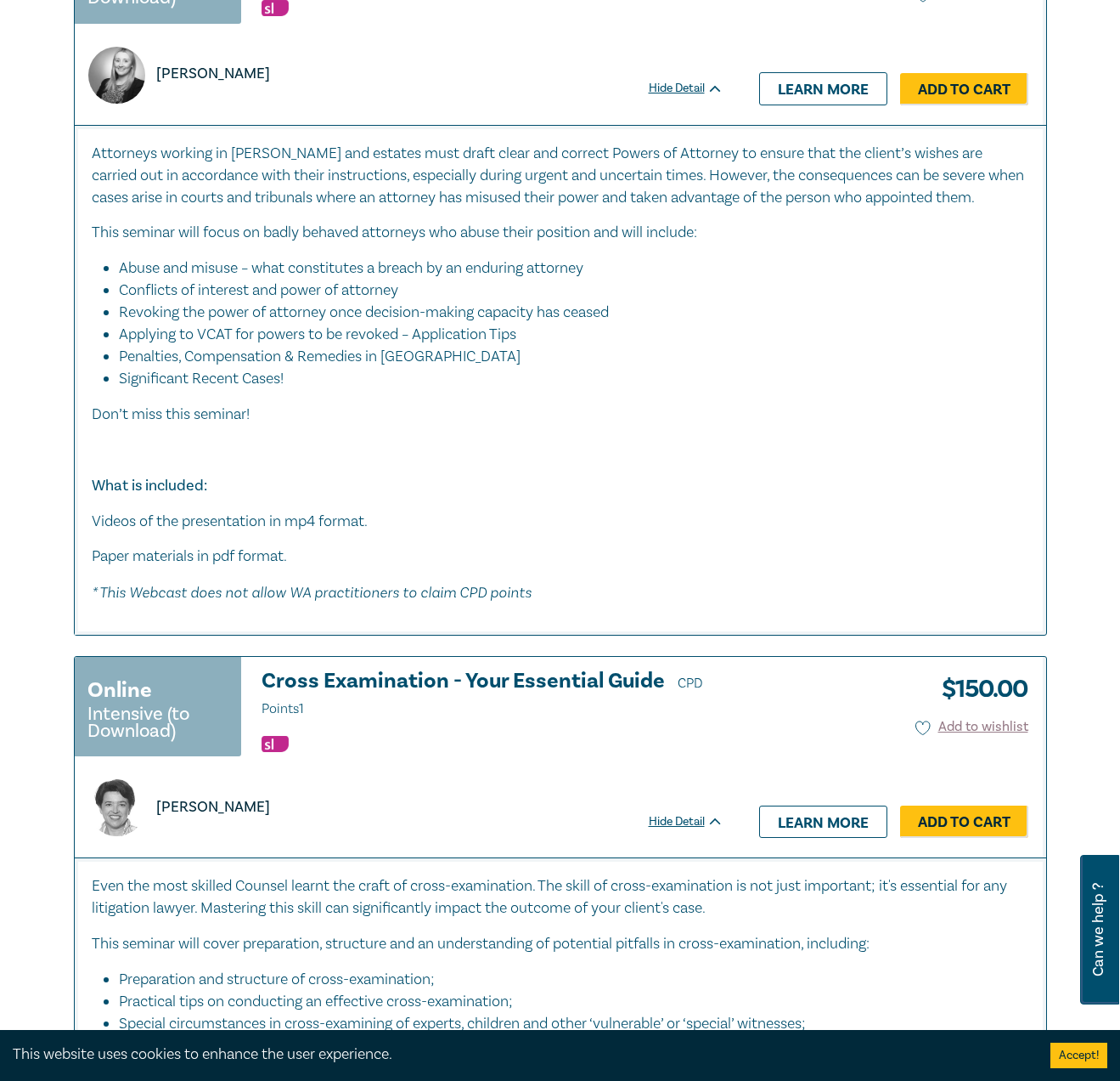
scroll to position [3666, 0]
